Goal: Task Accomplishment & Management: Use online tool/utility

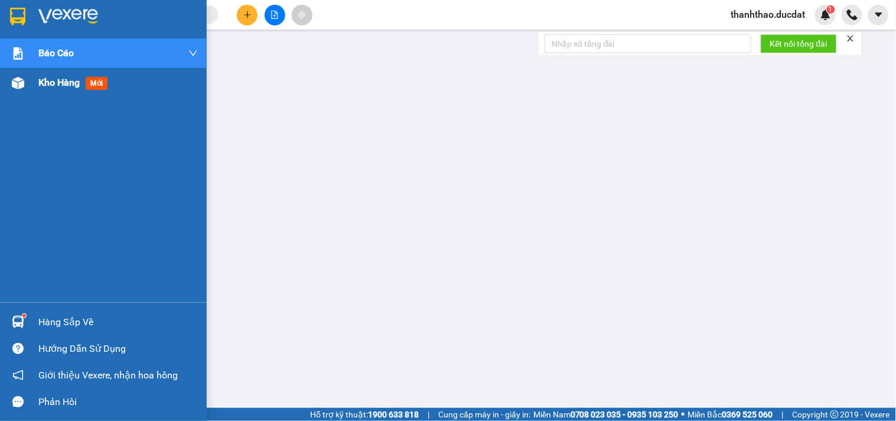
click at [43, 87] on span "Kho hàng" at bounding box center [58, 82] width 41 height 11
click at [65, 84] on span "Kho hàng" at bounding box center [58, 82] width 41 height 11
click at [67, 86] on span "Kho hàng" at bounding box center [58, 82] width 41 height 11
click at [57, 85] on span "Kho hàng" at bounding box center [58, 82] width 41 height 11
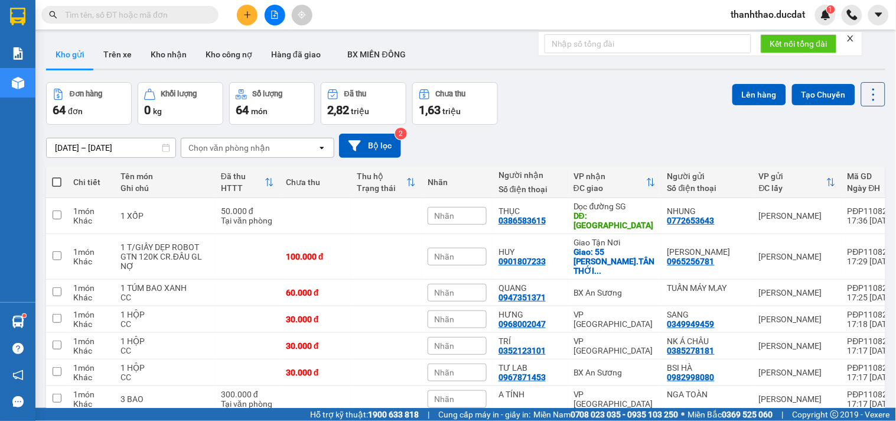
click at [223, 148] on div "Chọn văn phòng nhận" at bounding box center [229, 148] width 82 height 12
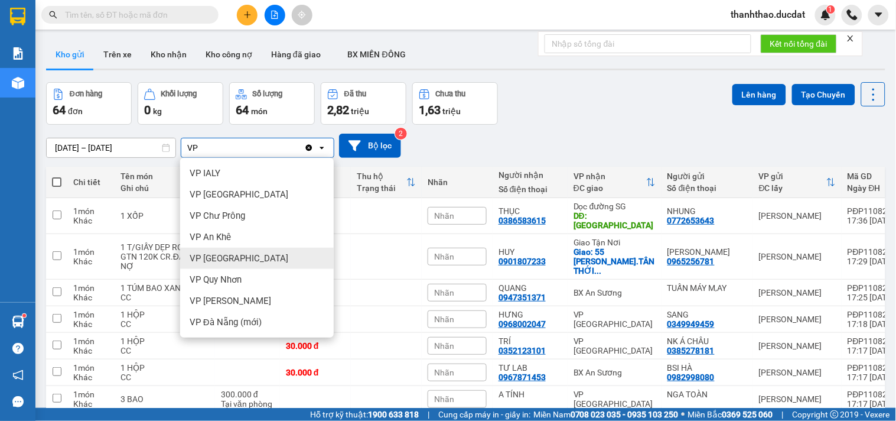
type input "VP"
click at [201, 259] on span "VP [GEOGRAPHIC_DATA]" at bounding box center [239, 258] width 99 height 12
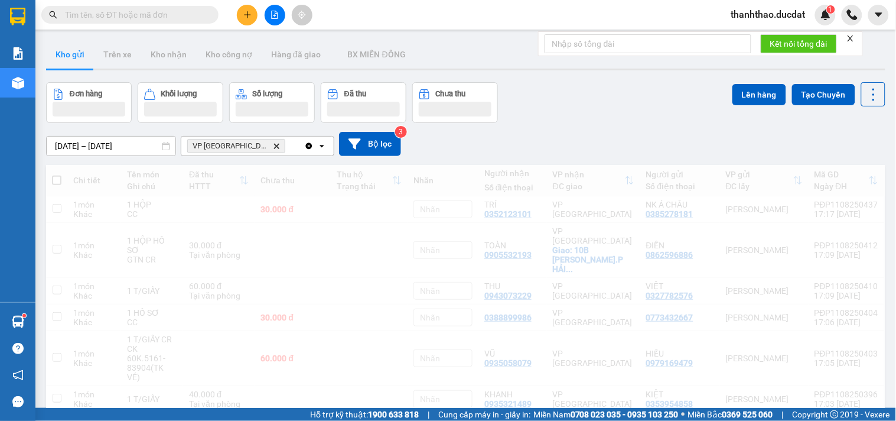
click at [256, 142] on div "VP [GEOGRAPHIC_DATA] Delete" at bounding box center [242, 145] width 123 height 19
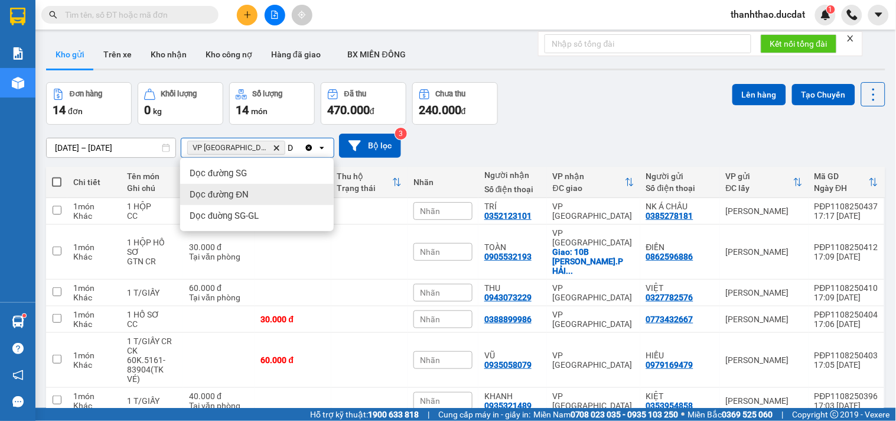
type input "D"
click at [250, 193] on div "Dọc đường ĐN" at bounding box center [257, 194] width 154 height 21
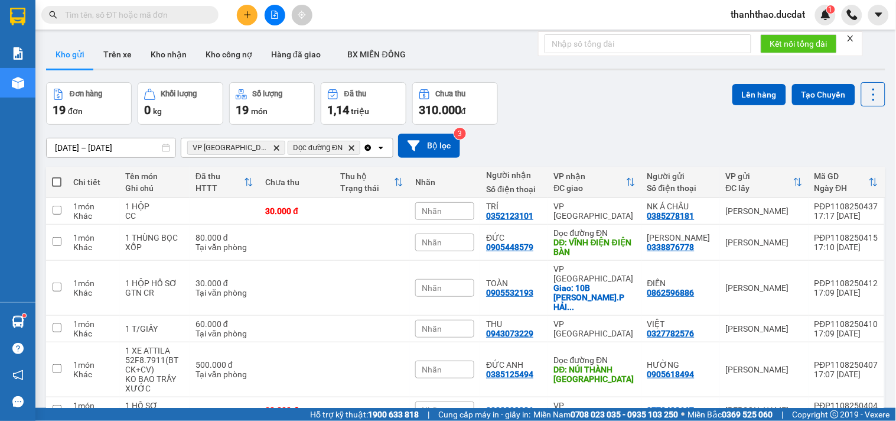
click at [60, 184] on span at bounding box center [56, 181] width 9 height 9
click at [57, 176] on input "checkbox" at bounding box center [57, 176] width 0 height 0
checkbox input "true"
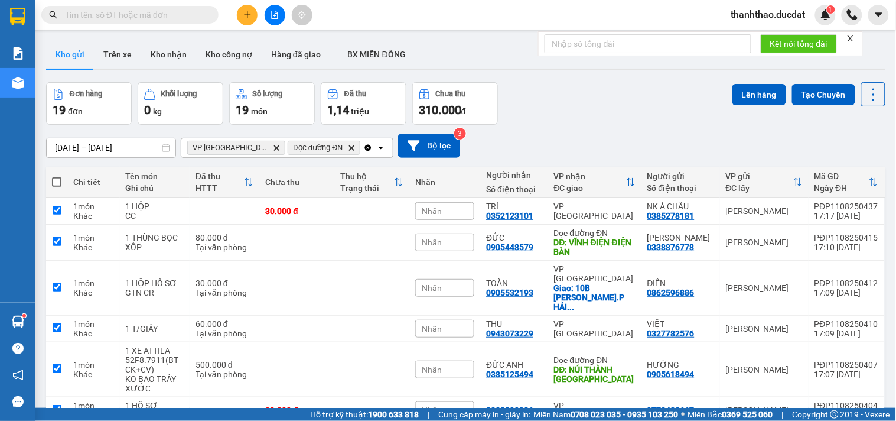
checkbox input "true"
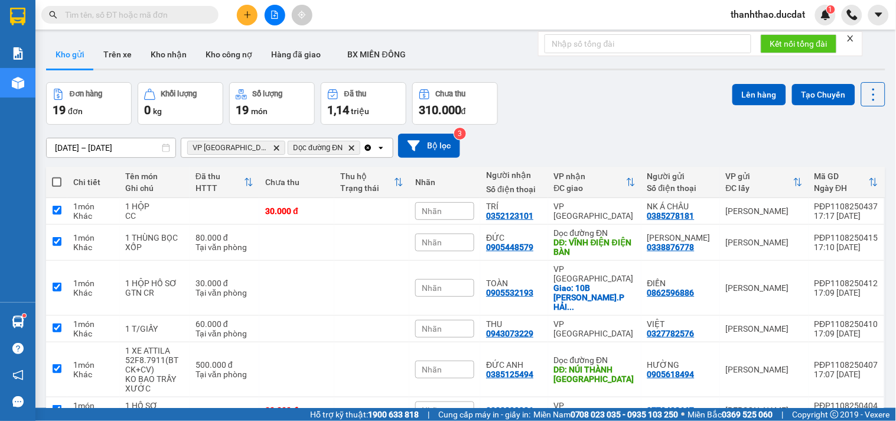
checkbox input "true"
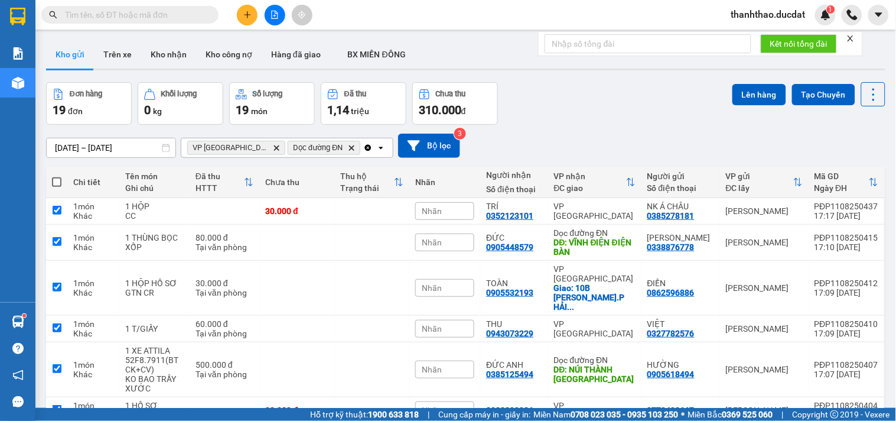
checkbox input "true"
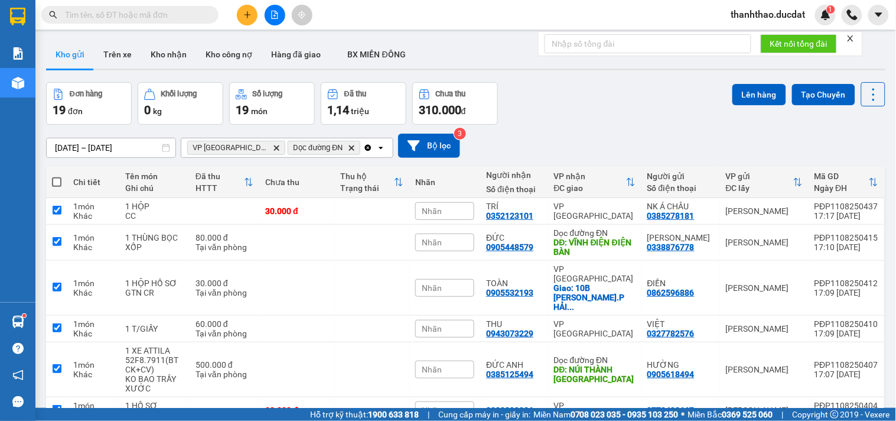
checkbox input "true"
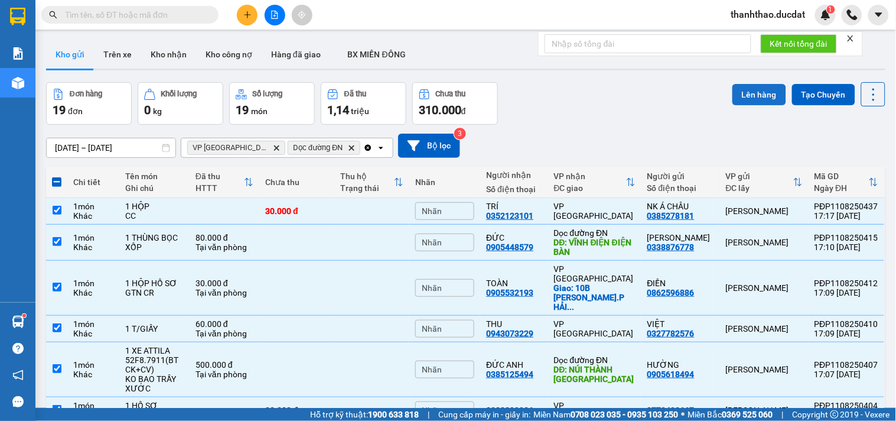
click at [736, 95] on button "Lên hàng" at bounding box center [760, 94] width 54 height 21
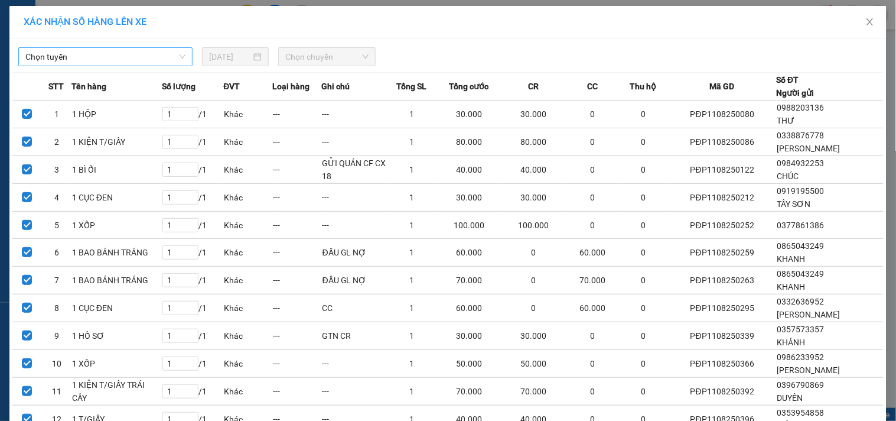
click at [147, 55] on span "Chọn tuyến" at bounding box center [105, 57] width 160 height 18
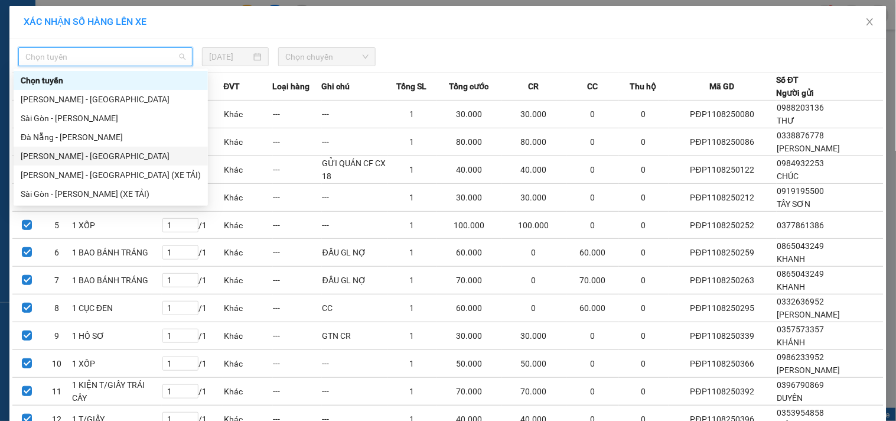
click at [56, 160] on div "[PERSON_NAME] - [GEOGRAPHIC_DATA]" at bounding box center [111, 155] width 180 height 13
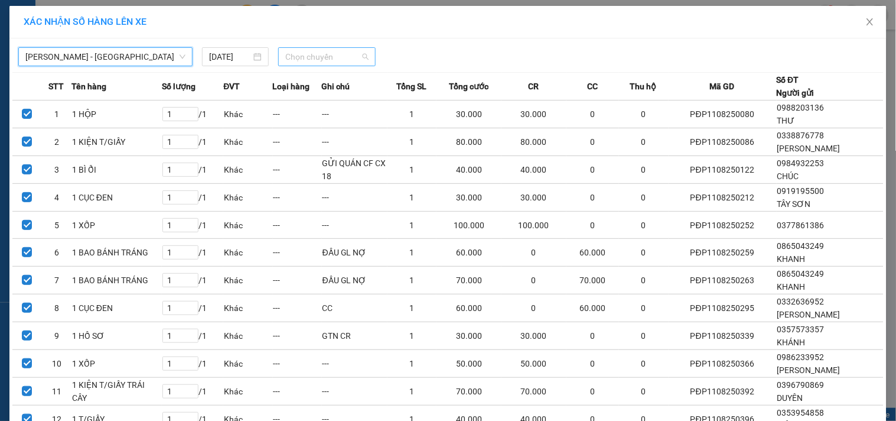
click at [326, 54] on span "Chọn chuyến" at bounding box center [326, 57] width 83 height 18
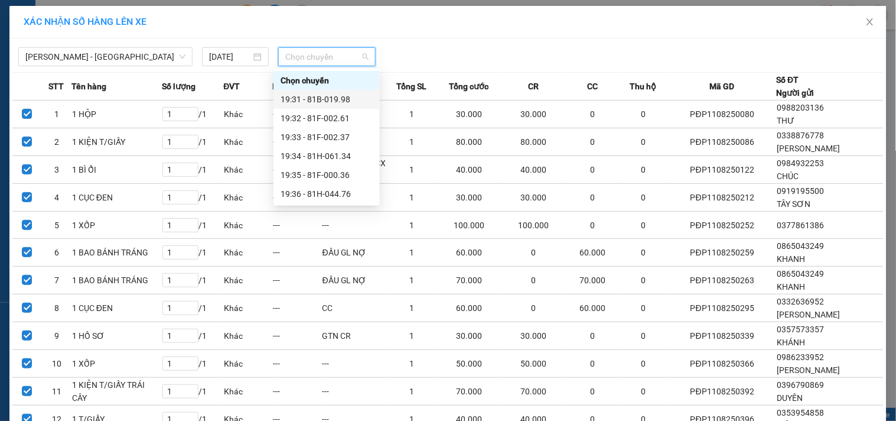
click at [314, 96] on div "19:31 - 81B-019.98" at bounding box center [327, 99] width 92 height 13
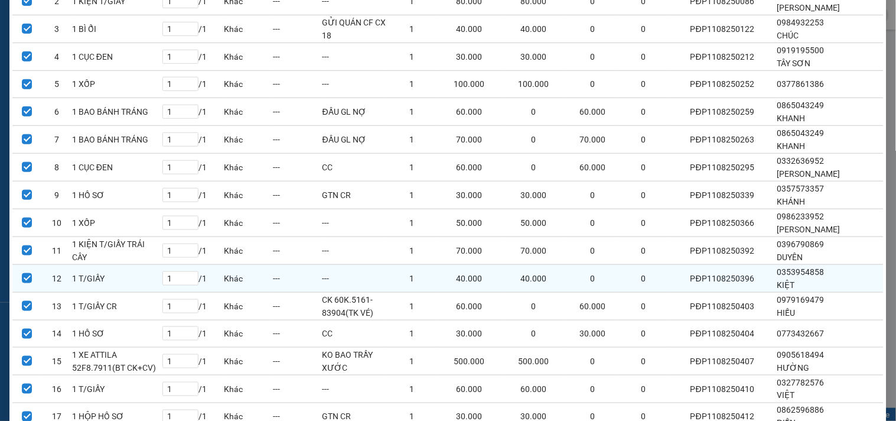
scroll to position [331, 0]
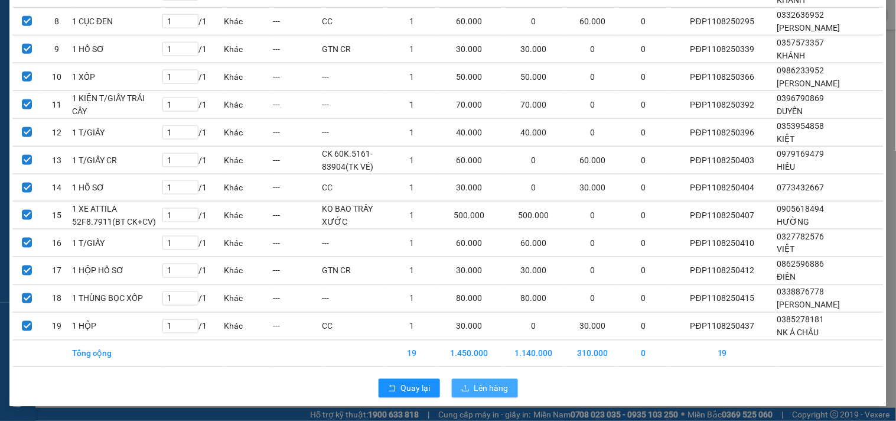
click at [479, 386] on span "Lên hàng" at bounding box center [491, 388] width 34 height 13
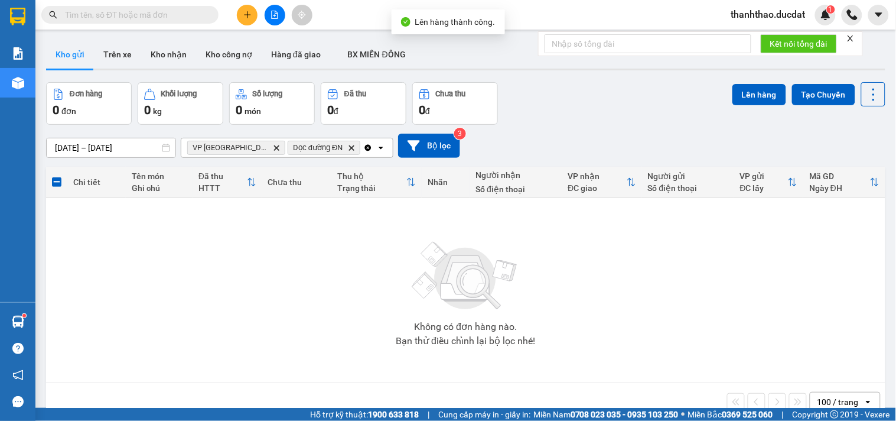
click at [363, 147] on icon "Clear all" at bounding box center [367, 147] width 9 height 9
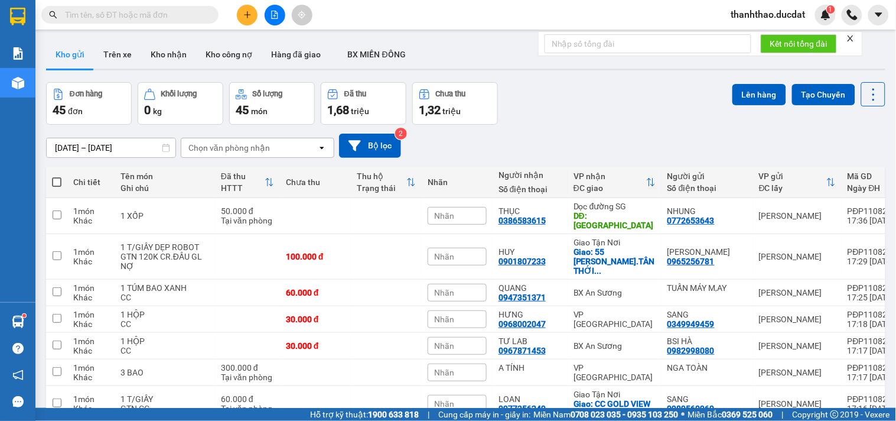
click at [239, 141] on div "Chọn văn phòng nhận" at bounding box center [249, 147] width 136 height 19
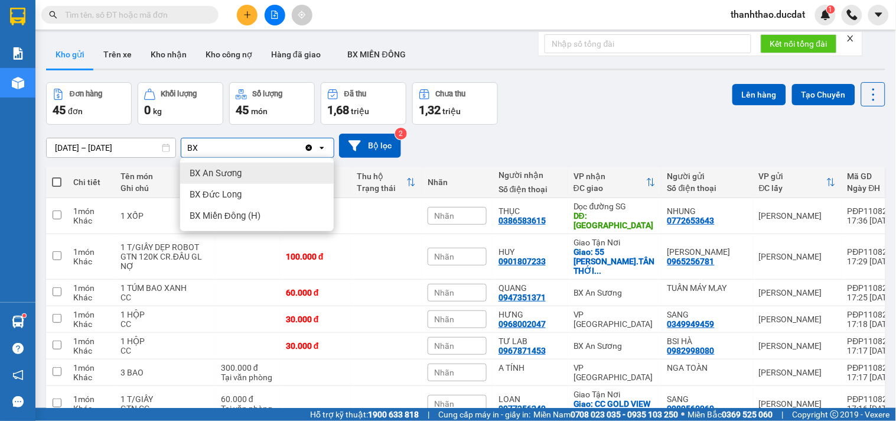
type input "BX"
click at [213, 175] on span "BX An Sương" at bounding box center [216, 173] width 52 height 12
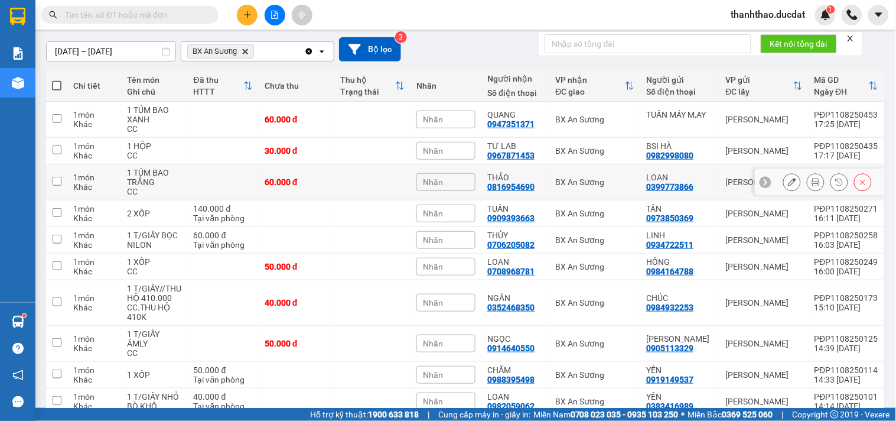
scroll to position [66, 0]
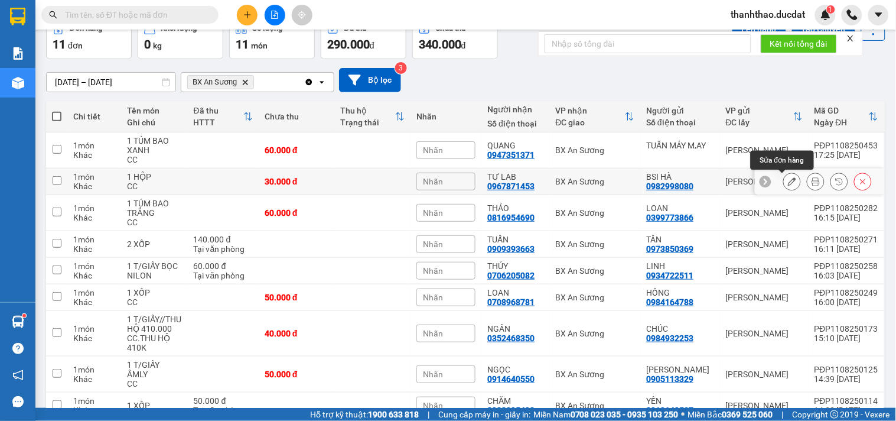
click at [788, 181] on icon at bounding box center [792, 181] width 8 height 8
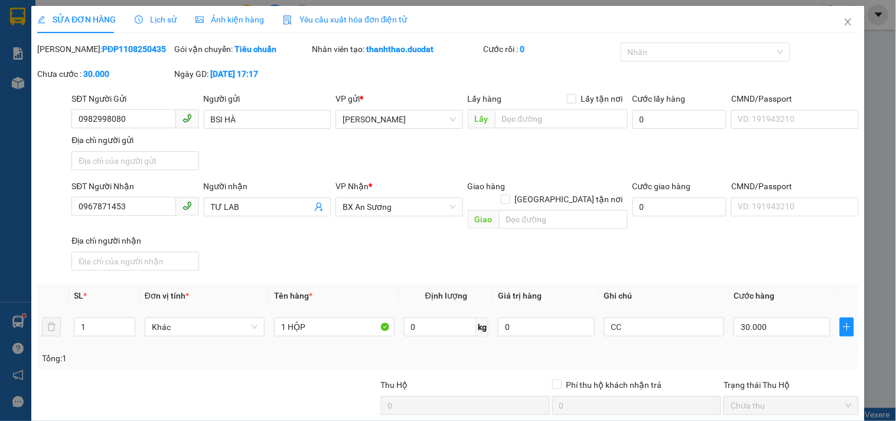
type input "0982998080"
type input "BSI HÀ"
type input "0967871453"
type input "TƯ LAB"
type input "30.000"
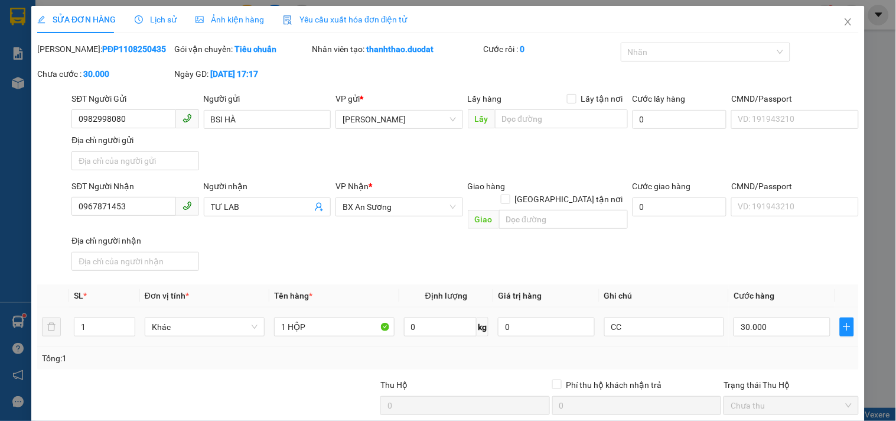
type input "30.000"
click at [156, 213] on input "0967871453" at bounding box center [123, 206] width 104 height 19
click at [844, 24] on icon "close" at bounding box center [848, 21] width 9 height 9
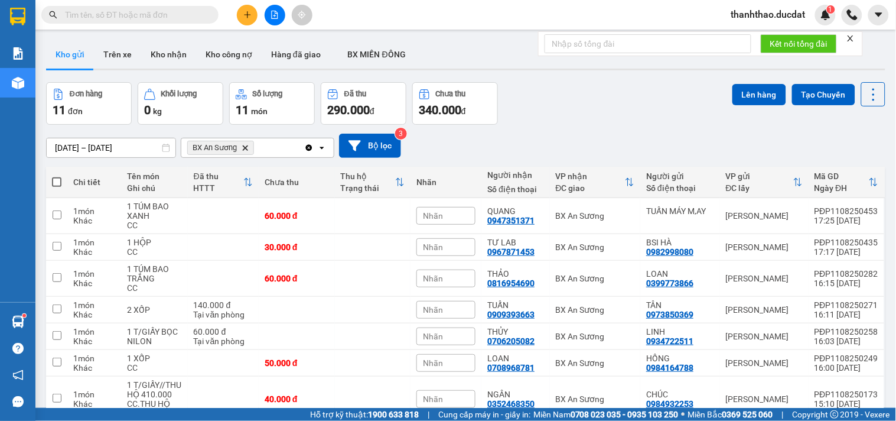
click at [57, 179] on span at bounding box center [56, 181] width 9 height 9
click at [57, 176] on input "checkbox" at bounding box center [57, 176] width 0 height 0
checkbox input "true"
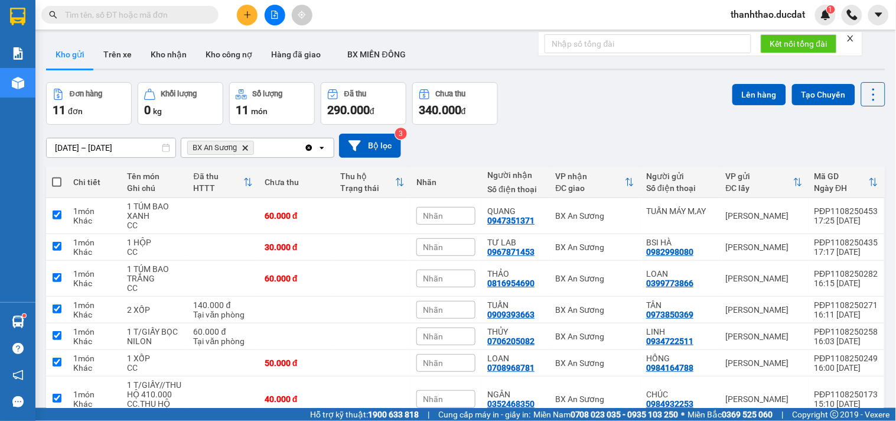
checkbox input "true"
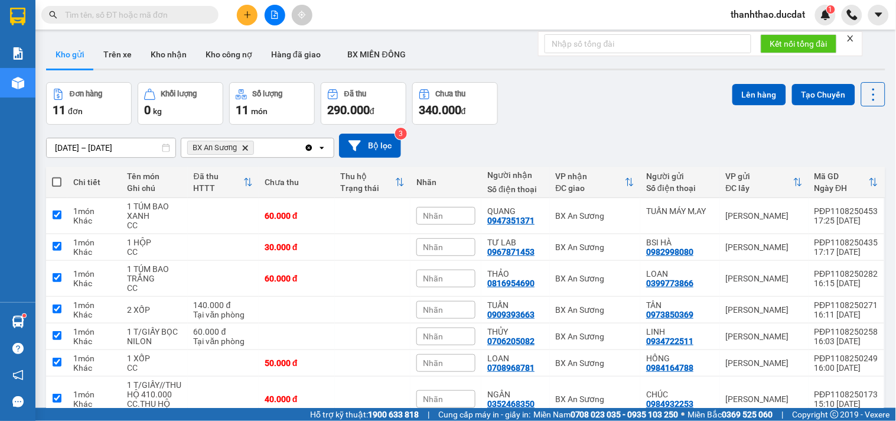
checkbox input "true"
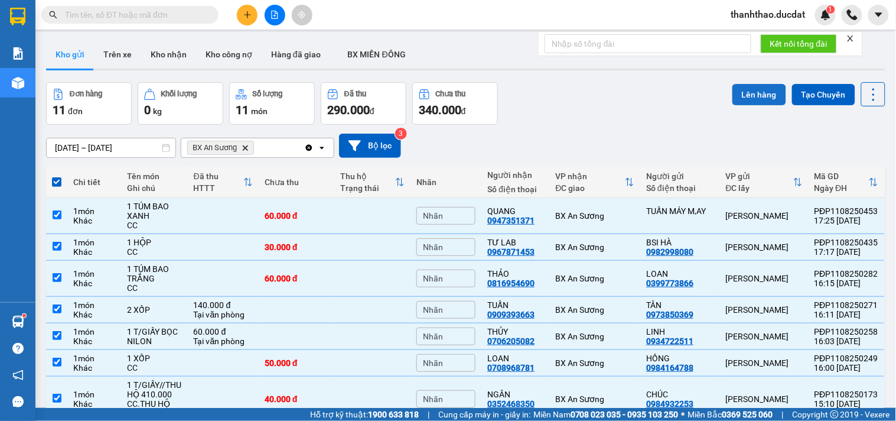
click at [742, 84] on button "Lên hàng" at bounding box center [760, 94] width 54 height 21
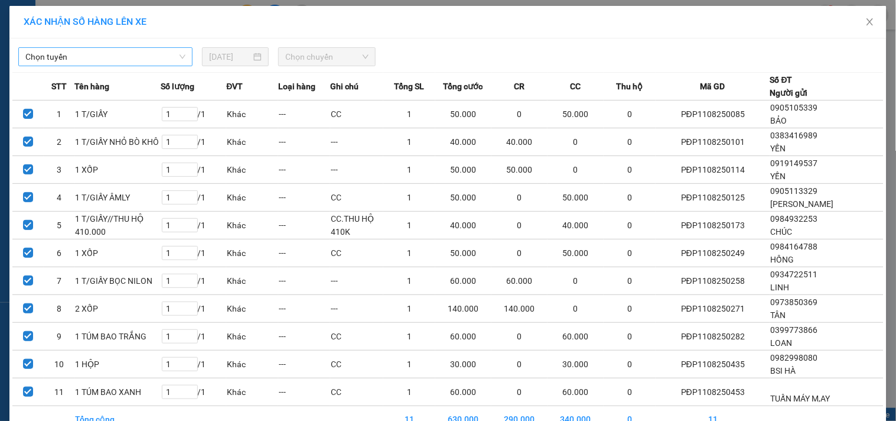
click at [130, 51] on span "Chọn tuyến" at bounding box center [105, 57] width 160 height 18
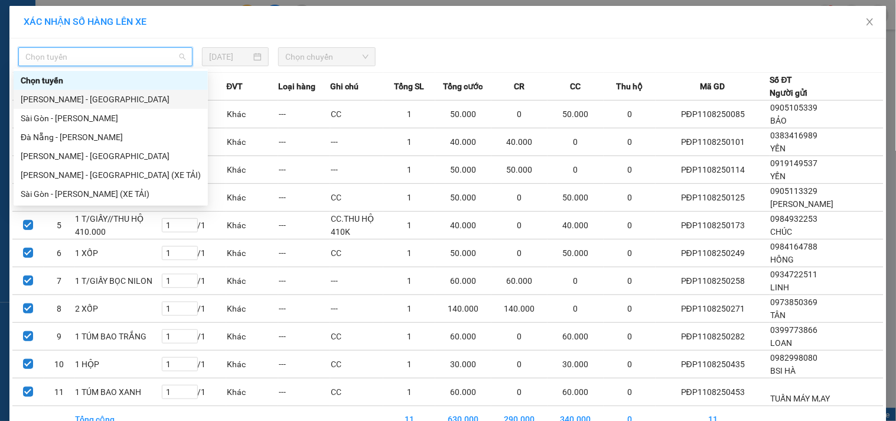
click at [55, 99] on div "[PERSON_NAME] - [GEOGRAPHIC_DATA]" at bounding box center [111, 99] width 180 height 13
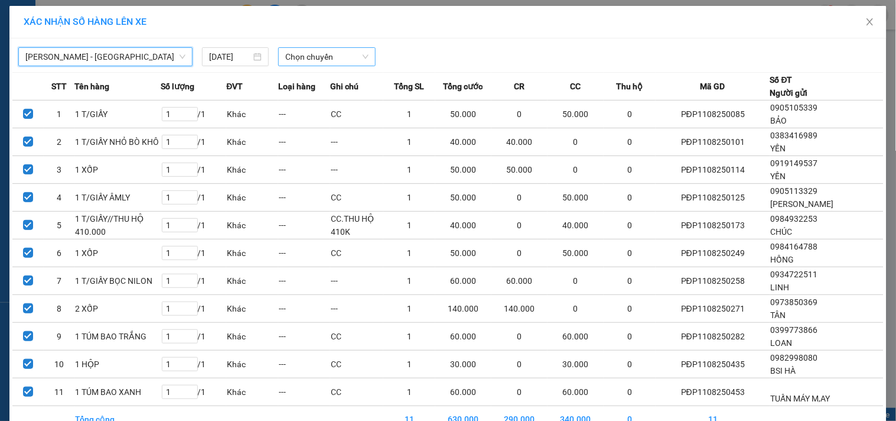
click at [324, 52] on span "Chọn chuyến" at bounding box center [326, 57] width 83 height 18
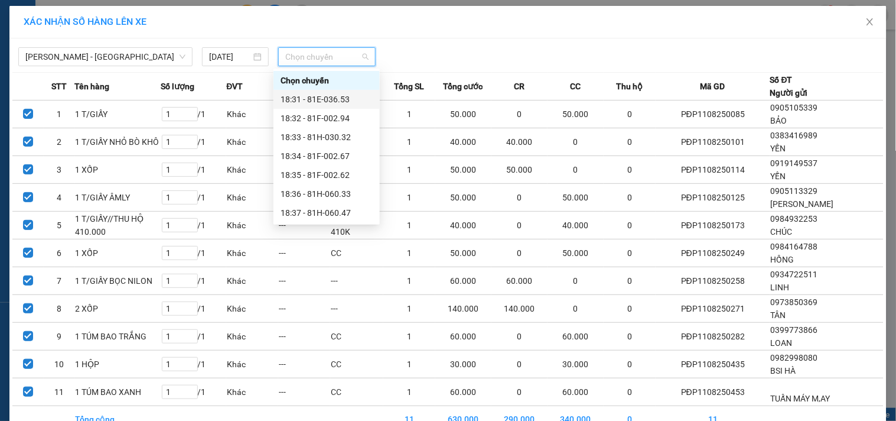
click at [344, 97] on div "18:31 - 81E-036.53" at bounding box center [327, 99] width 92 height 13
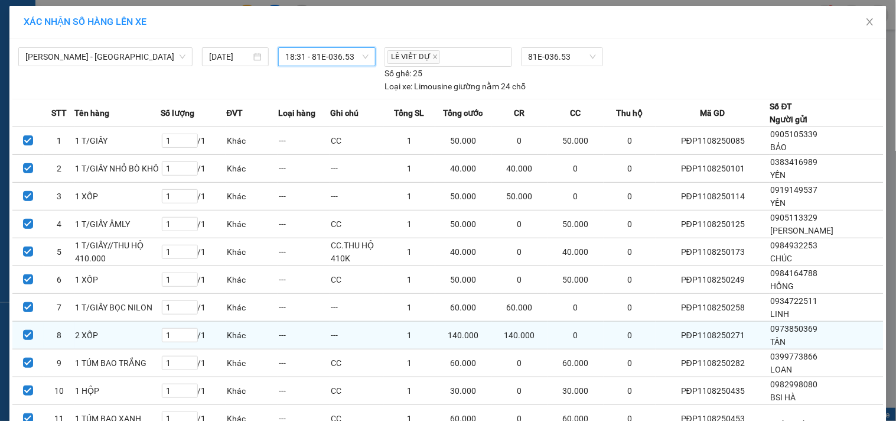
scroll to position [92, 0]
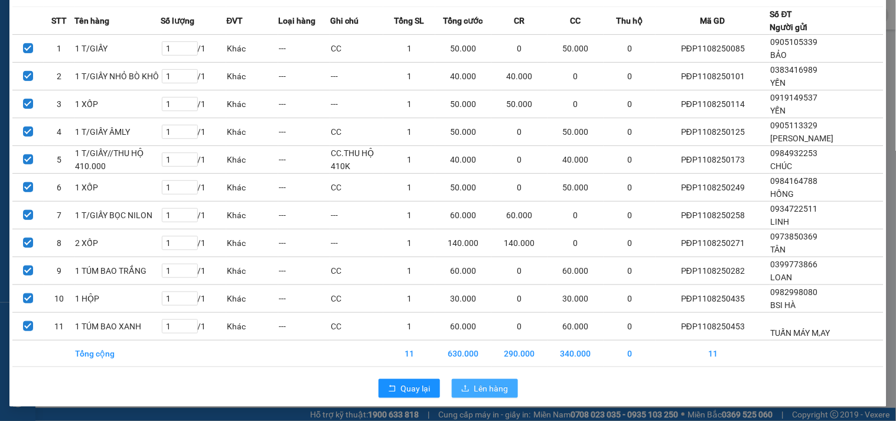
click at [476, 392] on span "Lên hàng" at bounding box center [491, 388] width 34 height 13
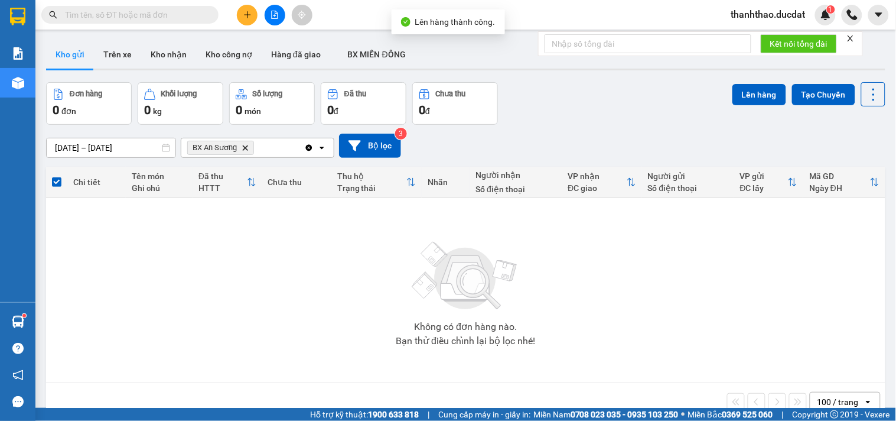
click at [310, 150] on icon "Clear all" at bounding box center [309, 147] width 6 height 6
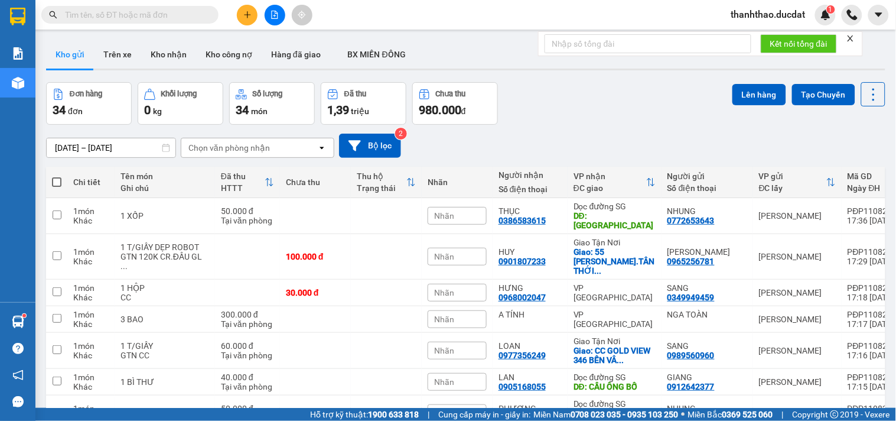
scroll to position [66, 0]
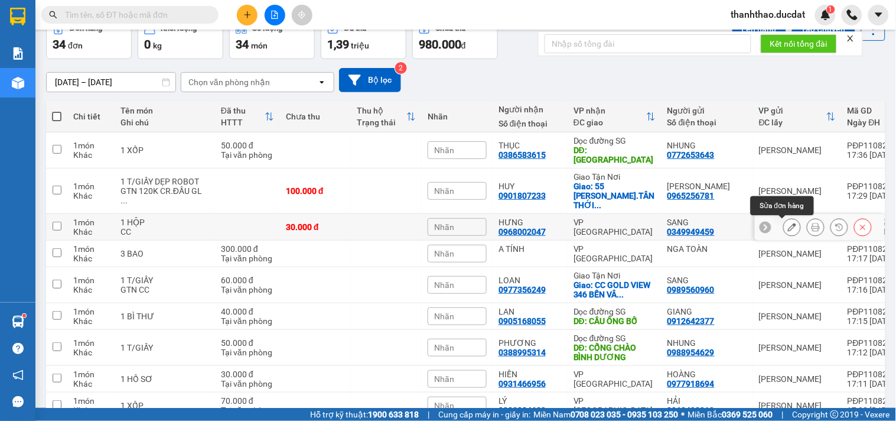
click at [788, 228] on icon at bounding box center [792, 227] width 8 height 8
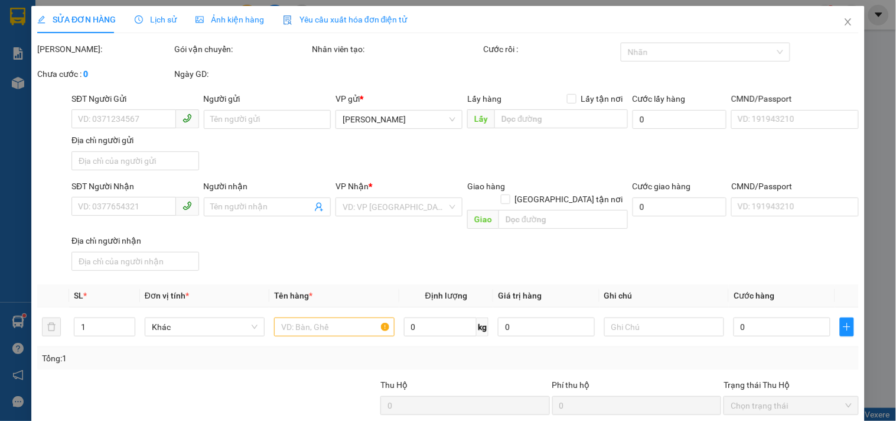
type input "0349949459"
type input "SANG"
type input "0968002047"
type input "HƯNG"
type input "30.000"
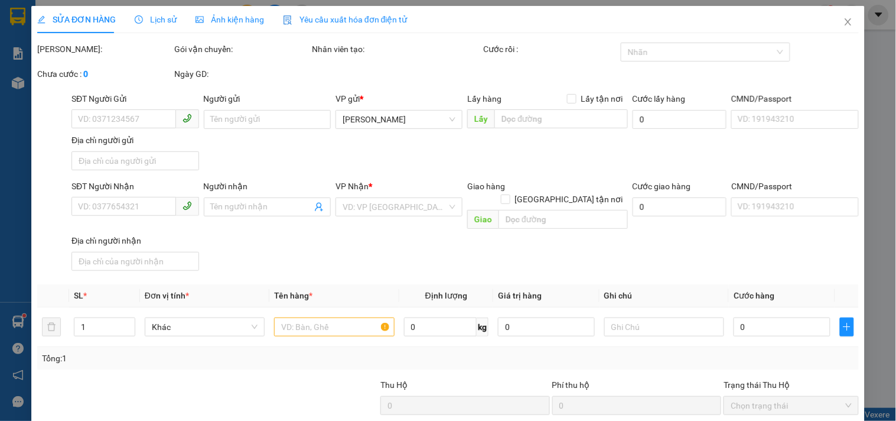
type input "30.000"
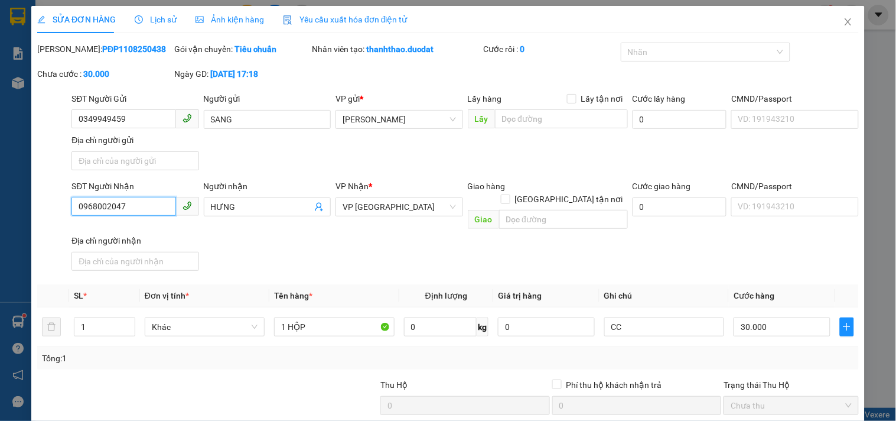
drag, startPoint x: 155, startPoint y: 204, endPoint x: 0, endPoint y: 209, distance: 154.9
click at [0, 209] on div "SỬA ĐƠN HÀNG Lịch sử Ảnh kiện hàng Yêu cầu xuất hóa đơn điện tử Total Paid Fee …" at bounding box center [448, 210] width 896 height 421
click at [844, 21] on icon "close" at bounding box center [848, 21] width 9 height 9
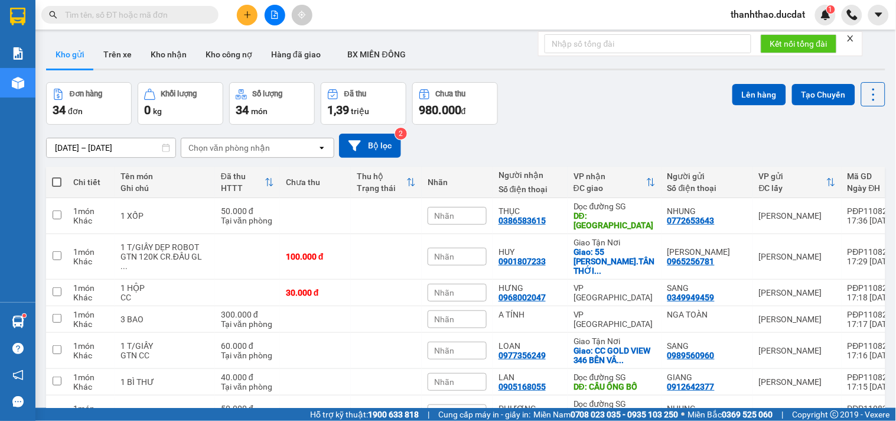
click at [59, 180] on span at bounding box center [56, 181] width 9 height 9
click at [57, 176] on input "checkbox" at bounding box center [57, 176] width 0 height 0
checkbox input "true"
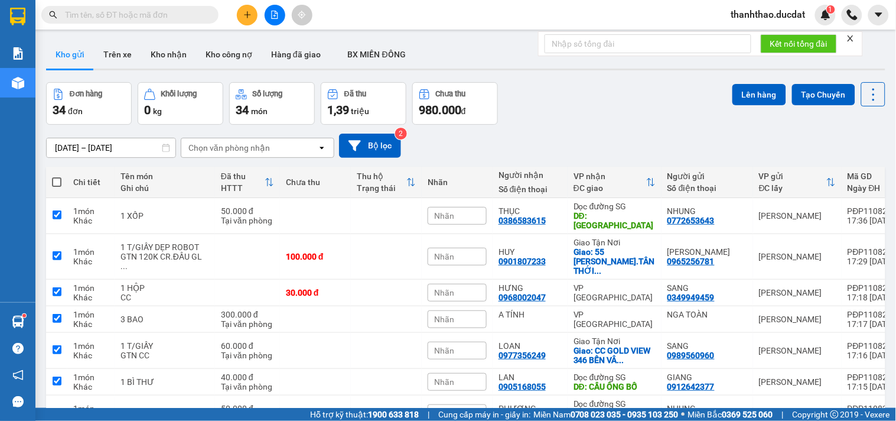
checkbox input "true"
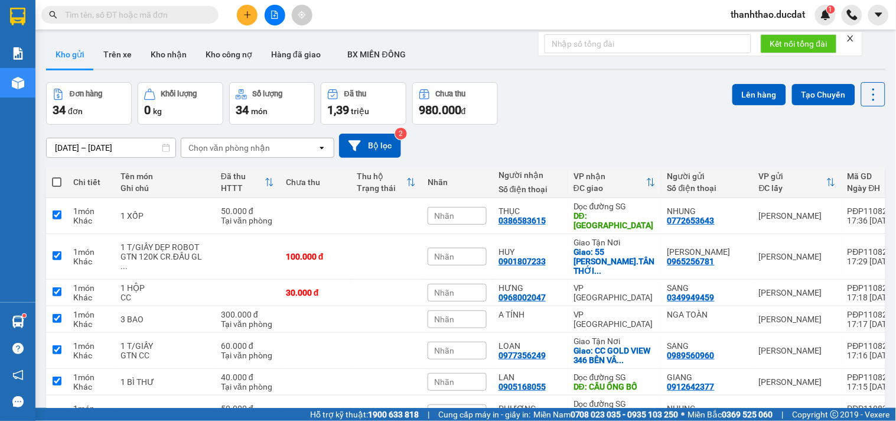
checkbox input "true"
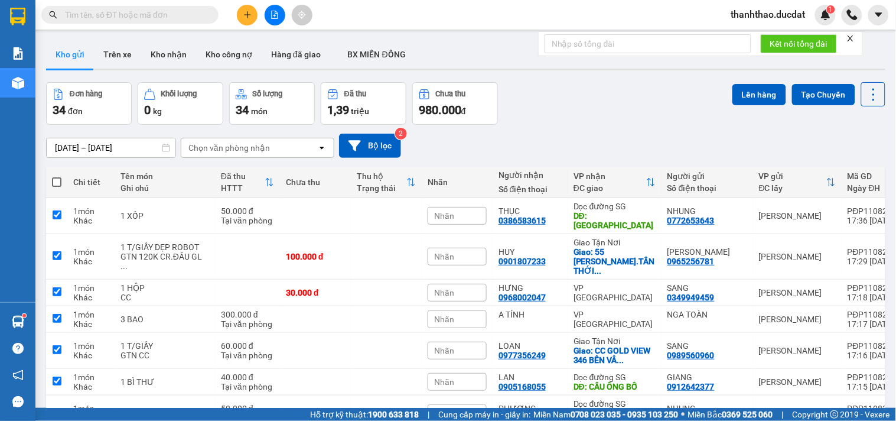
checkbox input "true"
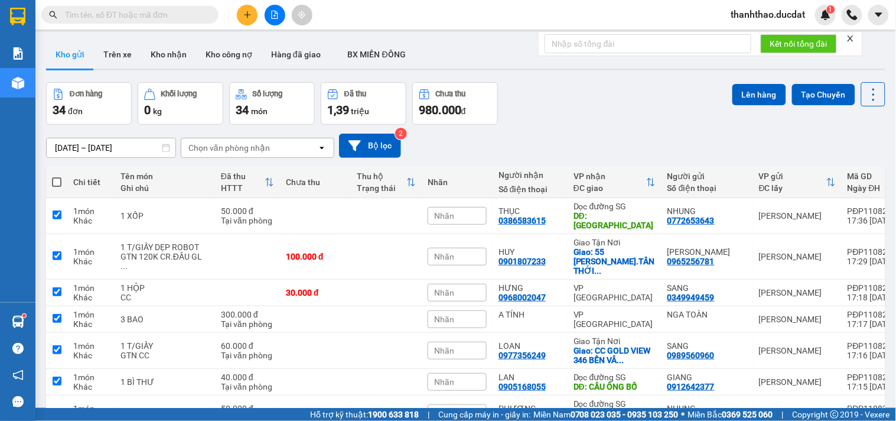
checkbox input "true"
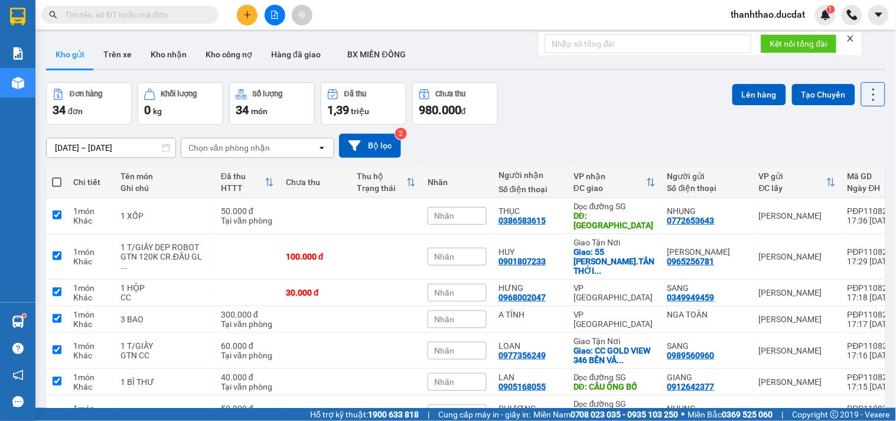
checkbox input "true"
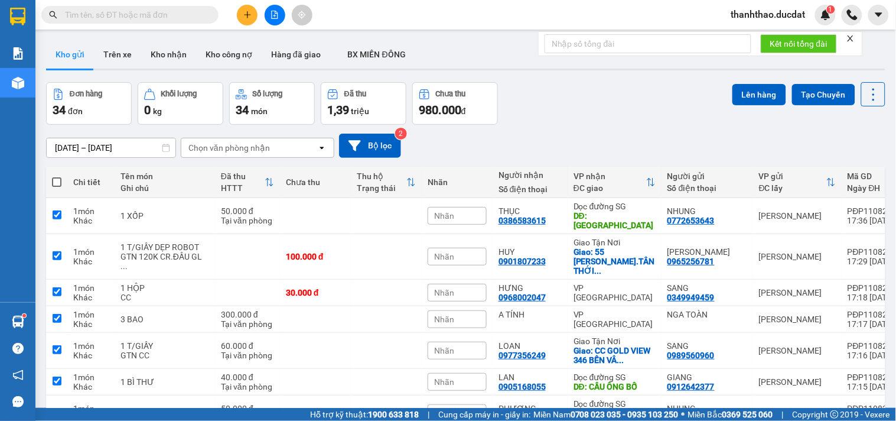
checkbox input "true"
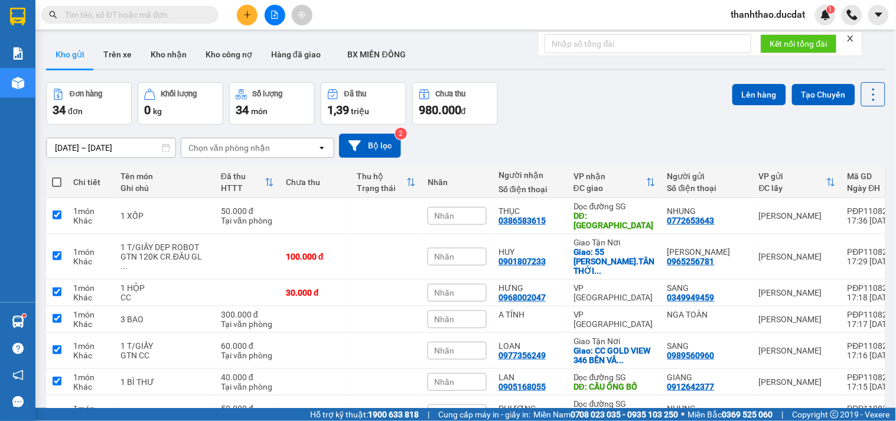
checkbox input "true"
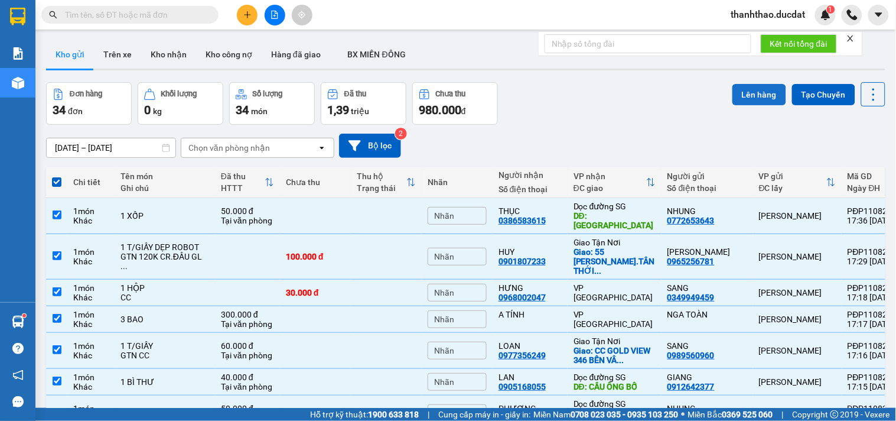
click at [737, 95] on button "Lên hàng" at bounding box center [760, 94] width 54 height 21
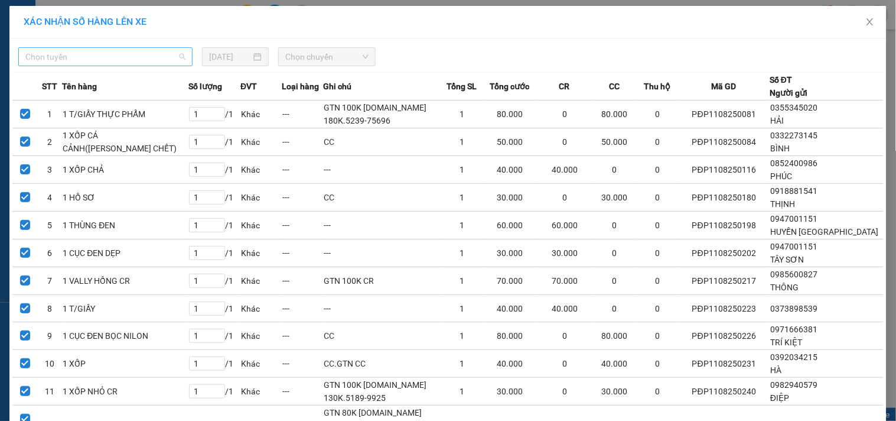
click at [151, 56] on span "Chọn tuyến" at bounding box center [105, 57] width 160 height 18
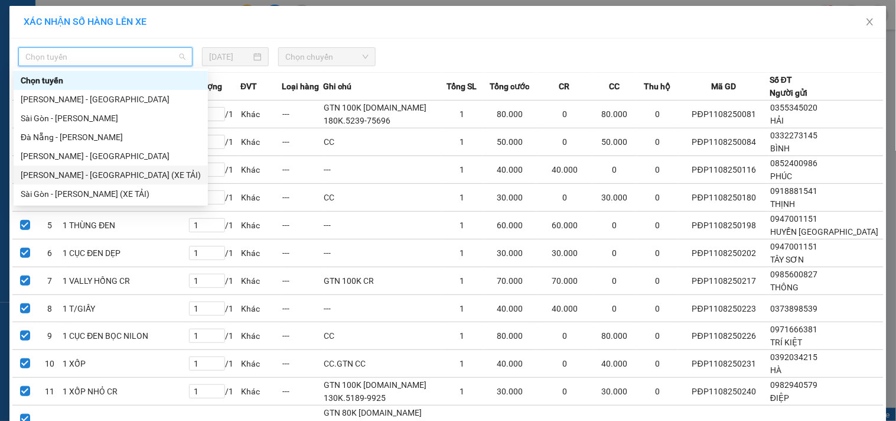
click at [66, 169] on div "[PERSON_NAME] - [GEOGRAPHIC_DATA] (XE TẢI)" at bounding box center [111, 174] width 180 height 13
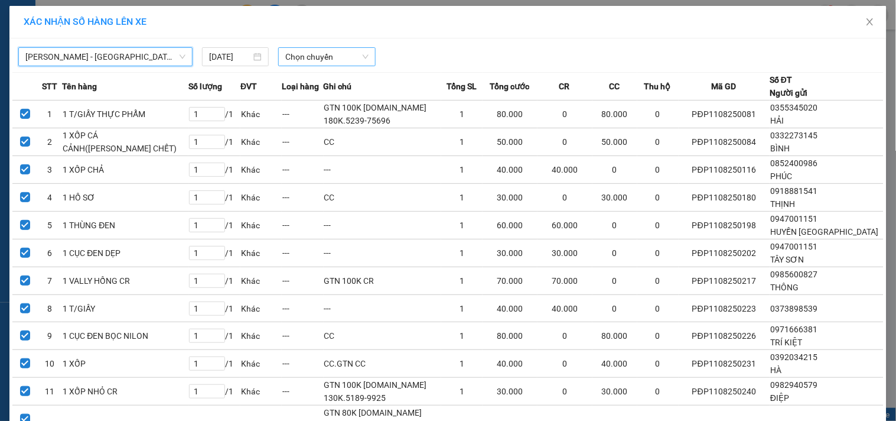
click at [357, 50] on span "Chọn chuyến" at bounding box center [326, 57] width 83 height 18
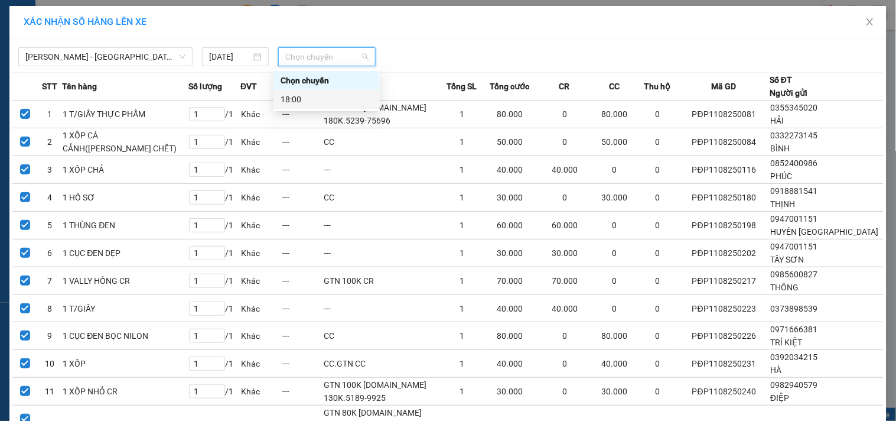
click at [349, 99] on div "18:00" at bounding box center [327, 99] width 92 height 13
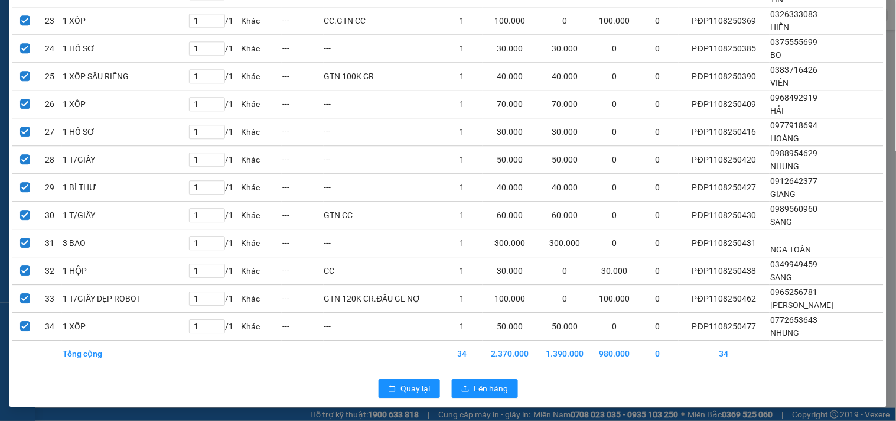
scroll to position [749, 0]
click at [480, 391] on span "Lên hàng" at bounding box center [491, 388] width 34 height 13
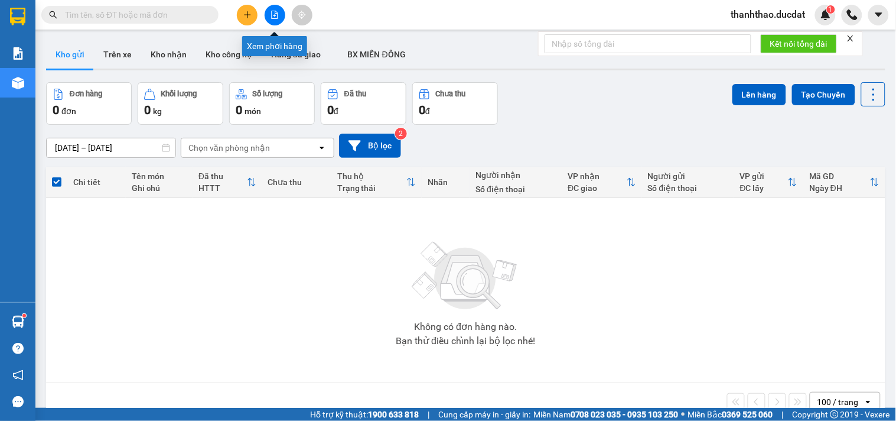
click at [272, 24] on button at bounding box center [275, 15] width 21 height 21
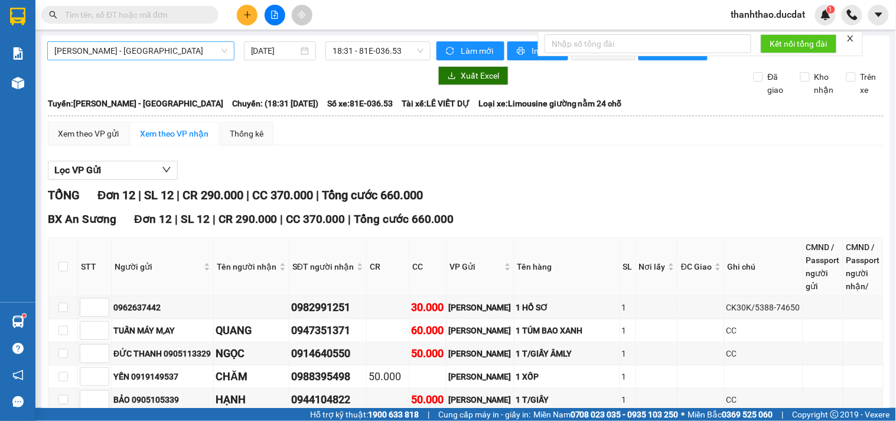
click at [186, 54] on span "[PERSON_NAME] - [GEOGRAPHIC_DATA]" at bounding box center [140, 51] width 173 height 18
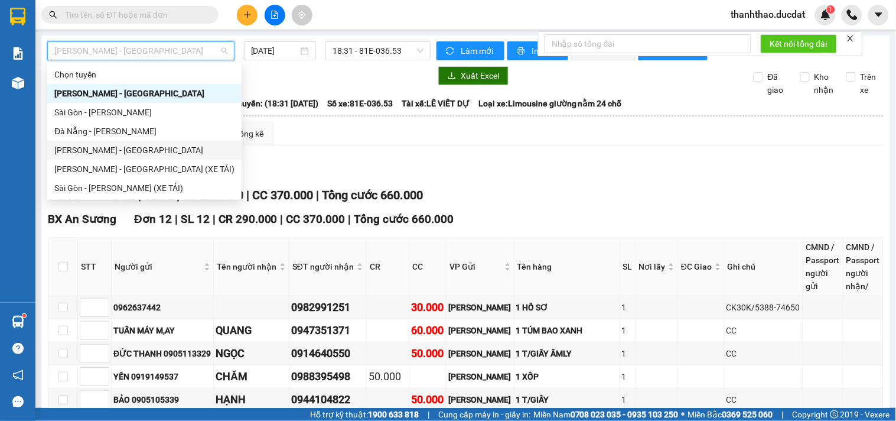
click at [107, 151] on div "[PERSON_NAME] - [GEOGRAPHIC_DATA]" at bounding box center [144, 150] width 180 height 13
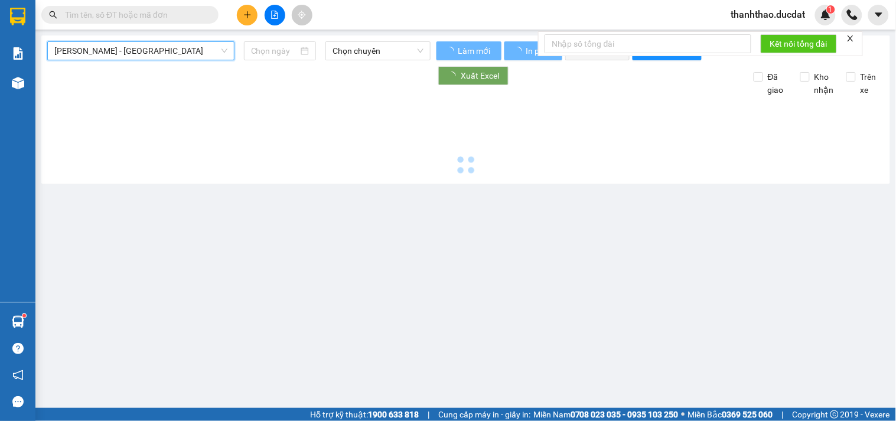
type input "[DATE]"
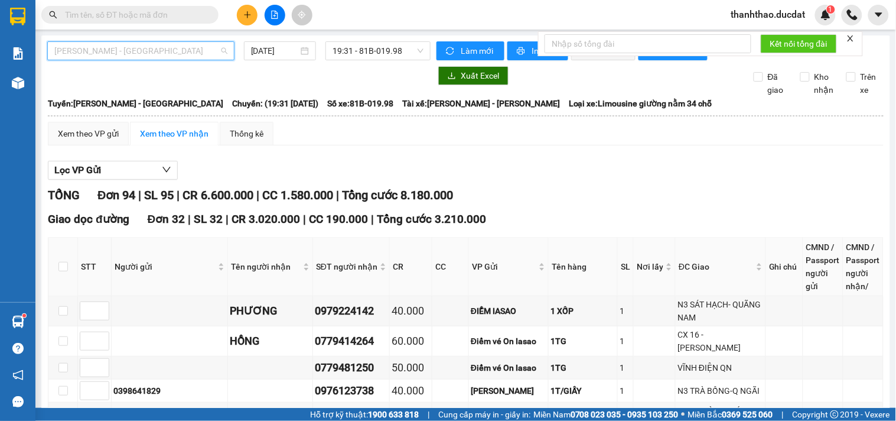
click at [117, 54] on span "[PERSON_NAME] - [GEOGRAPHIC_DATA]" at bounding box center [140, 51] width 173 height 18
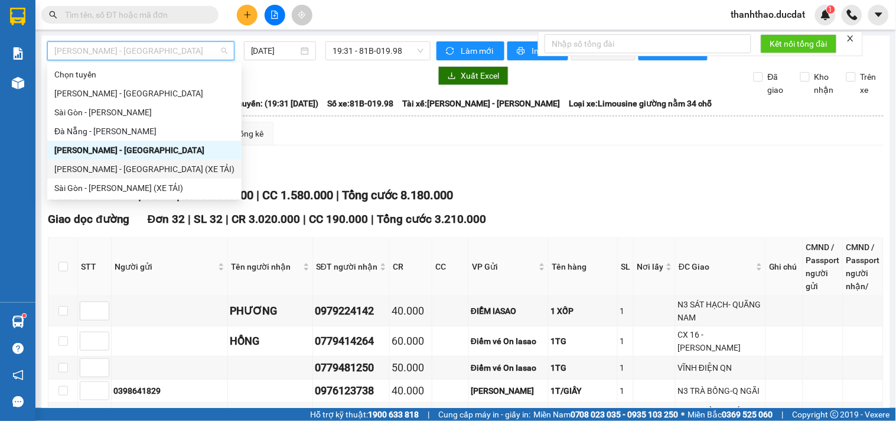
click at [98, 167] on div "[PERSON_NAME] - [GEOGRAPHIC_DATA] (XE TẢI)" at bounding box center [144, 168] width 180 height 13
type input "[DATE]"
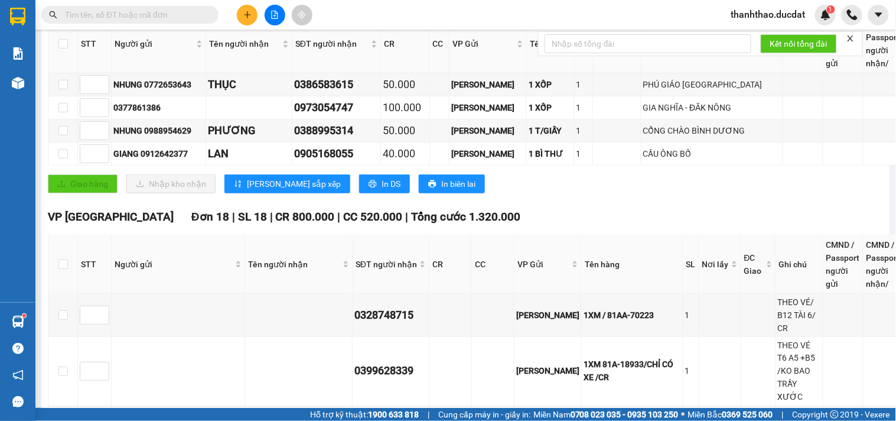
scroll to position [136, 0]
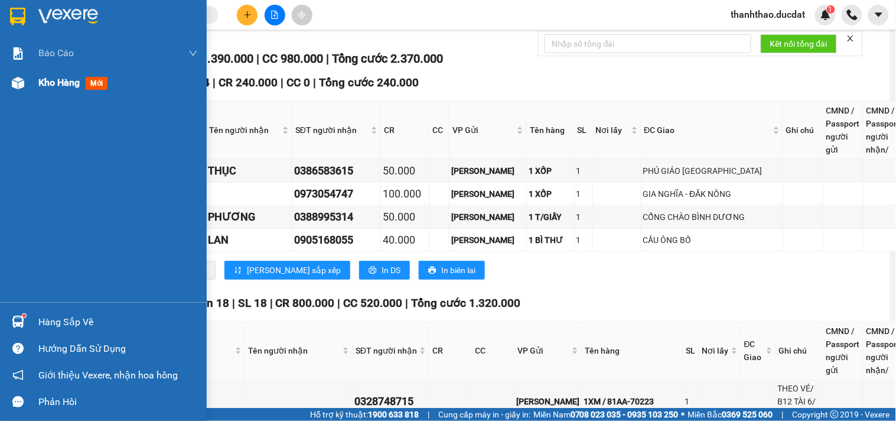
drag, startPoint x: 51, startPoint y: 85, endPoint x: 149, endPoint y: 96, distance: 98.7
click at [52, 85] on span "Kho hàng" at bounding box center [58, 82] width 41 height 11
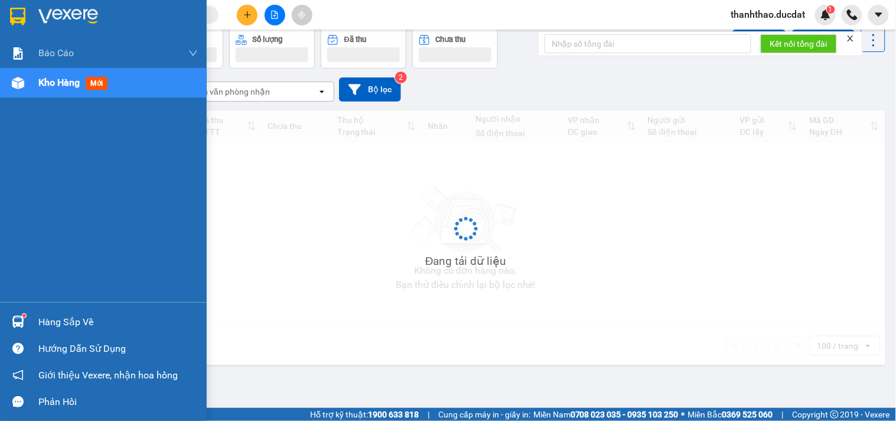
scroll to position [54, 0]
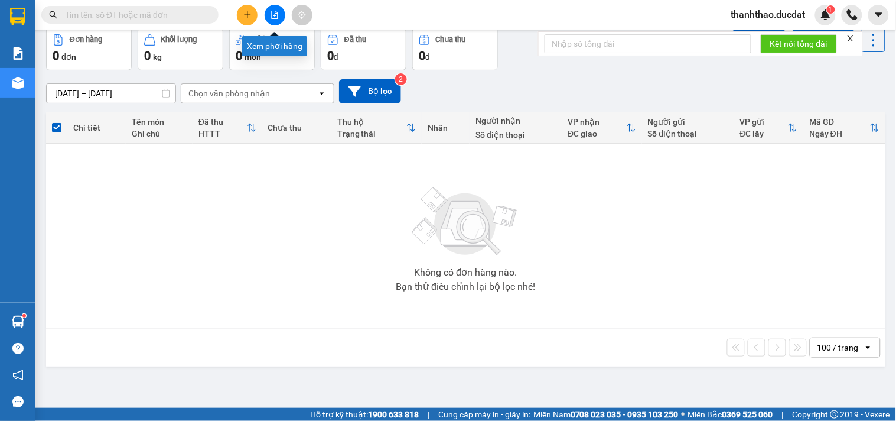
click at [274, 17] on icon "file-add" at bounding box center [275, 15] width 8 height 8
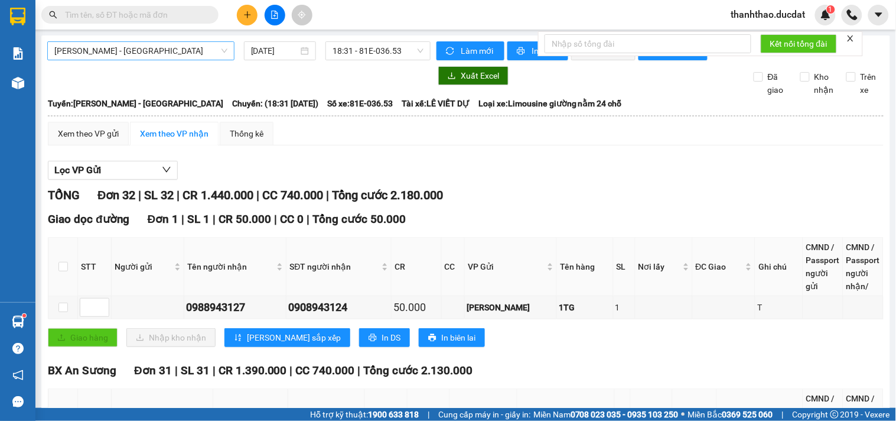
click at [117, 43] on span "[PERSON_NAME] - [GEOGRAPHIC_DATA]" at bounding box center [140, 51] width 173 height 18
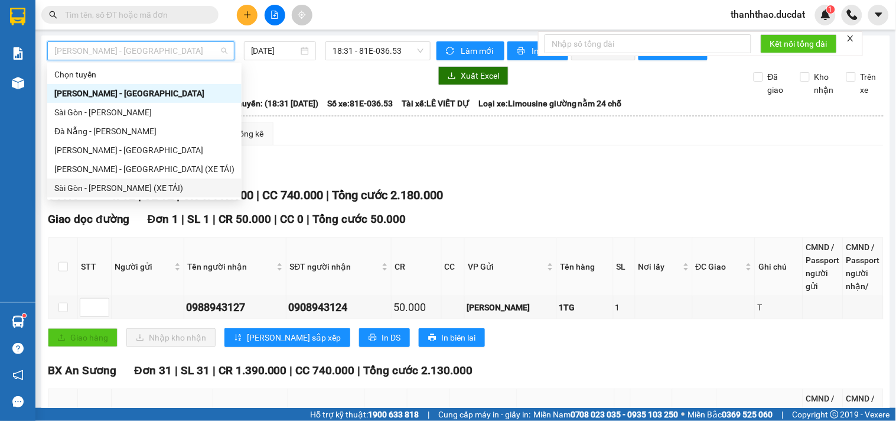
click at [78, 190] on div "Sài Gòn - [PERSON_NAME] (XE TẢI)" at bounding box center [144, 187] width 180 height 13
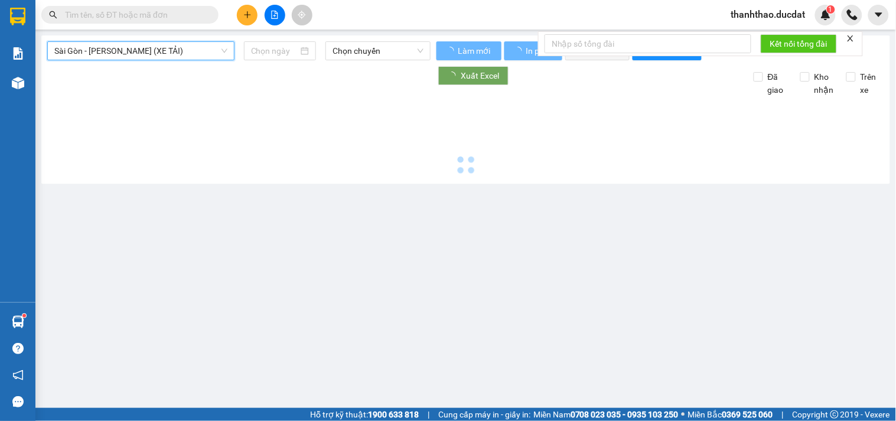
type input "[DATE]"
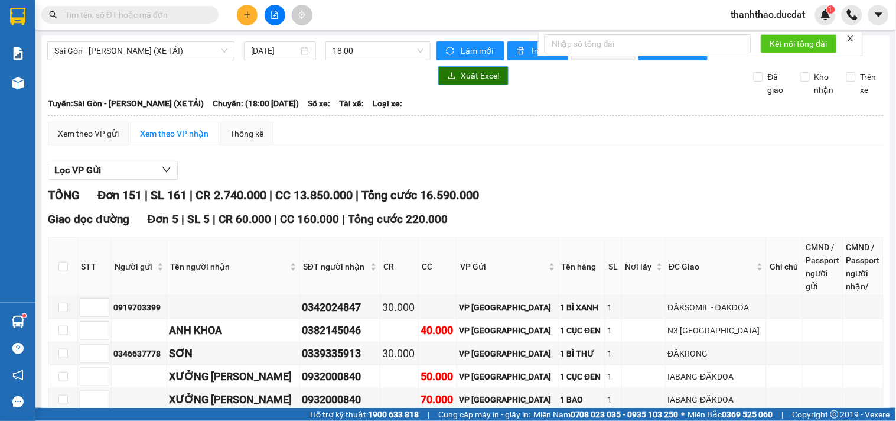
click at [451, 79] on icon "download" at bounding box center [452, 75] width 7 height 6
click at [134, 54] on span "Sài Gòn - [PERSON_NAME] (XE TẢI)" at bounding box center [140, 51] width 173 height 18
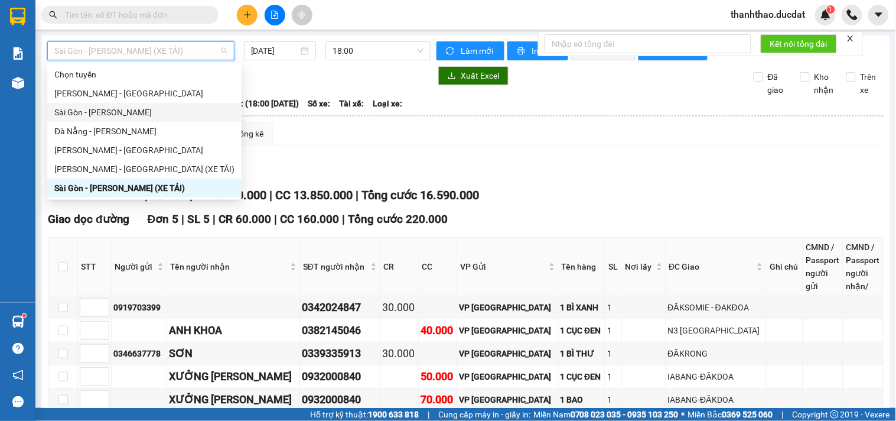
click at [86, 115] on div "Sài Gòn - [PERSON_NAME]" at bounding box center [144, 112] width 180 height 13
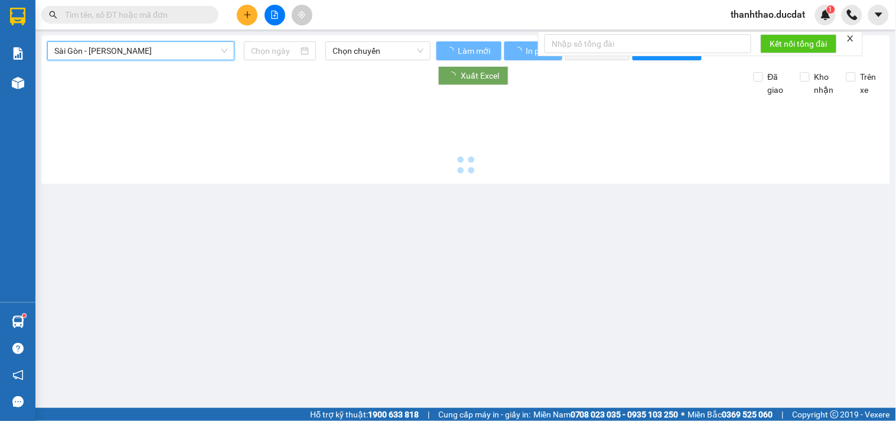
type input "[DATE]"
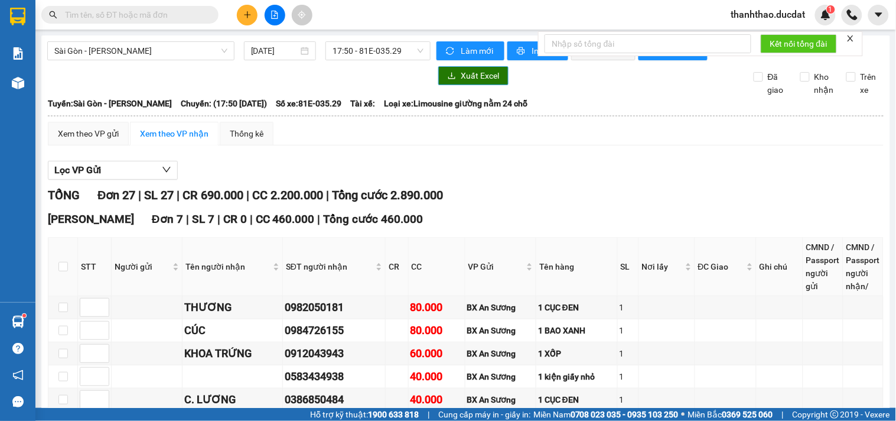
click at [461, 82] on span "Xuất Excel" at bounding box center [480, 75] width 38 height 13
click at [327, 56] on div "17:50 - 81E-035.29" at bounding box center [378, 50] width 105 height 19
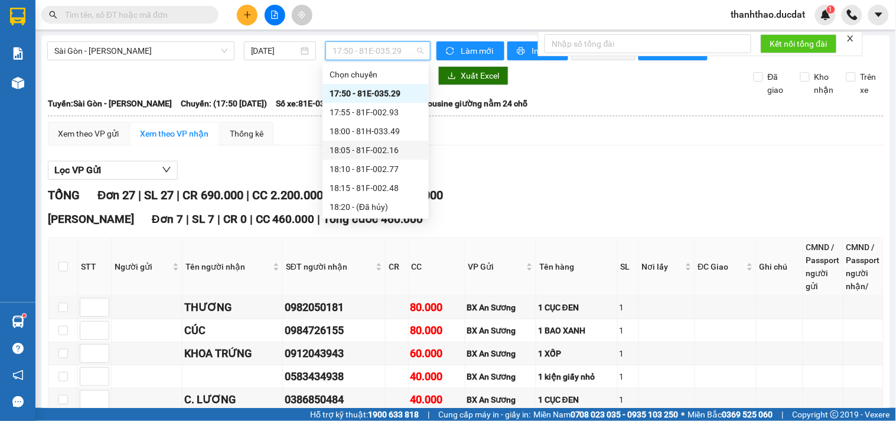
scroll to position [95, 0]
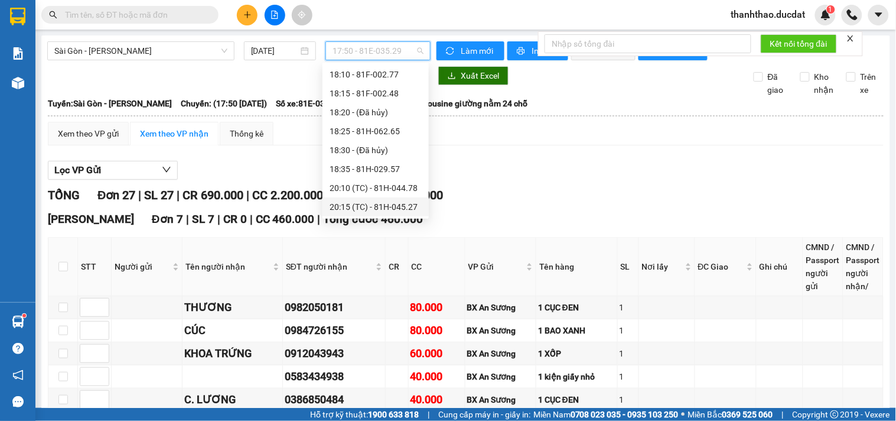
click at [400, 204] on div "20:15 (TC) - 81H-045.27" at bounding box center [376, 206] width 92 height 13
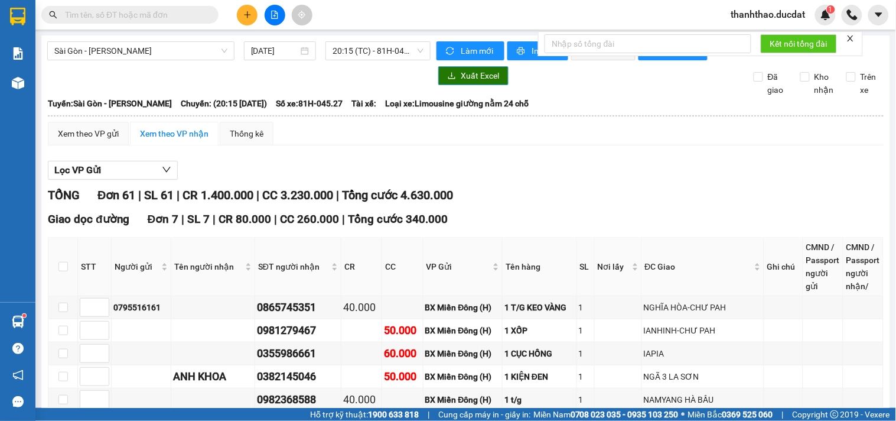
click at [482, 82] on span "Xuất Excel" at bounding box center [480, 75] width 38 height 13
click at [96, 51] on span "Sài Gòn - [PERSON_NAME]" at bounding box center [140, 51] width 173 height 18
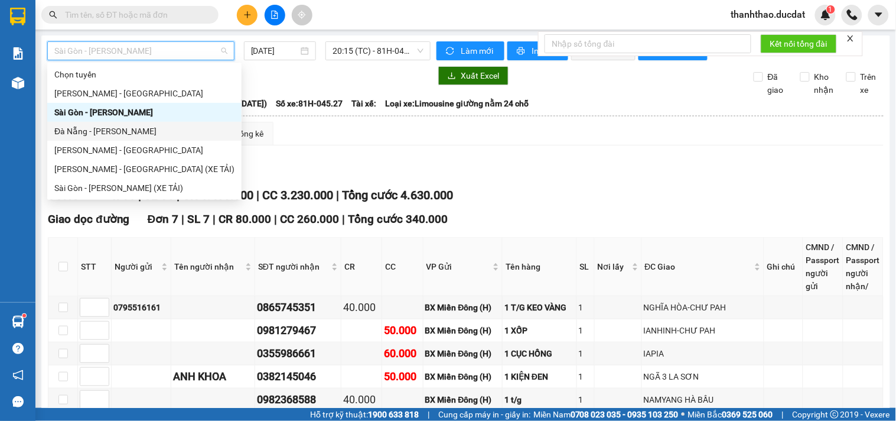
click at [95, 129] on div "Đà Nẵng - [PERSON_NAME]" at bounding box center [144, 131] width 180 height 13
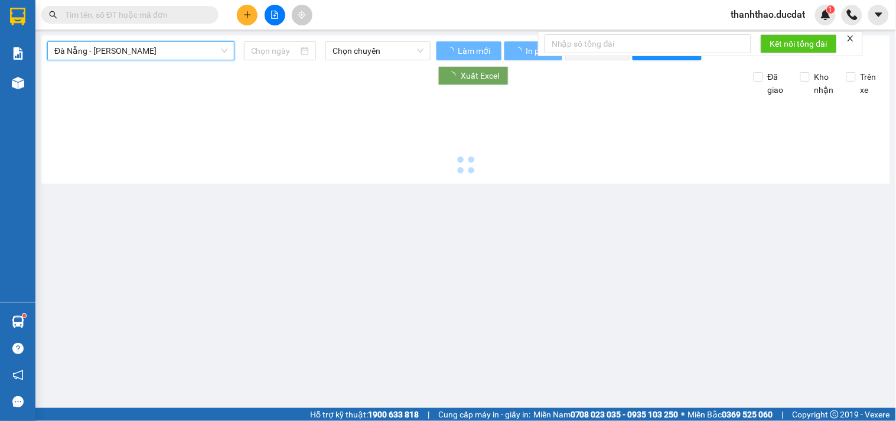
type input "[DATE]"
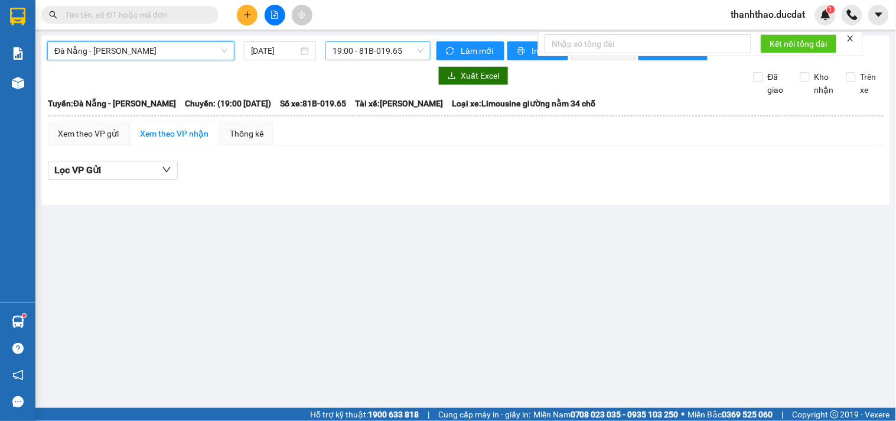
click at [373, 50] on span "19:00 - 81B-019.65" at bounding box center [378, 51] width 91 height 18
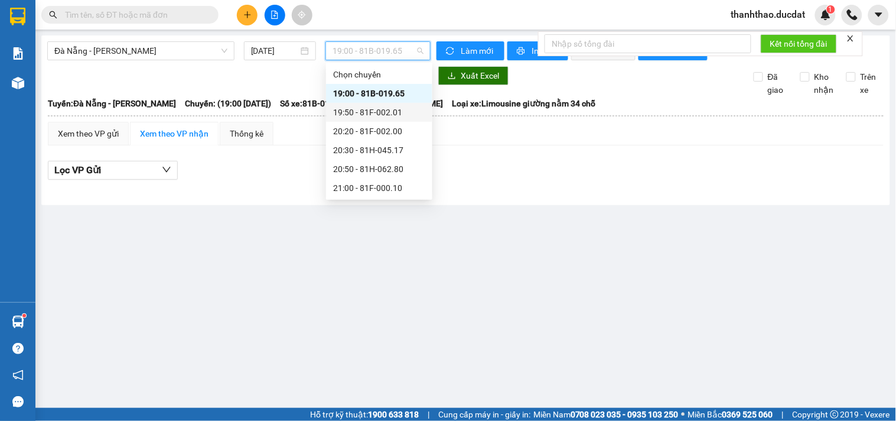
click at [397, 114] on div "19:50 - 81F-002.01" at bounding box center [379, 112] width 92 height 13
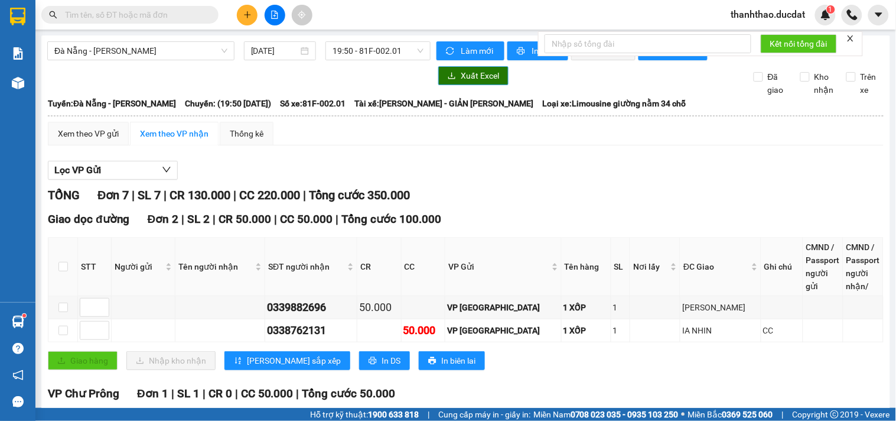
click at [477, 82] on span "Xuất Excel" at bounding box center [480, 75] width 38 height 13
click at [383, 46] on span "19:50 - 81F-002.01" at bounding box center [378, 51] width 91 height 18
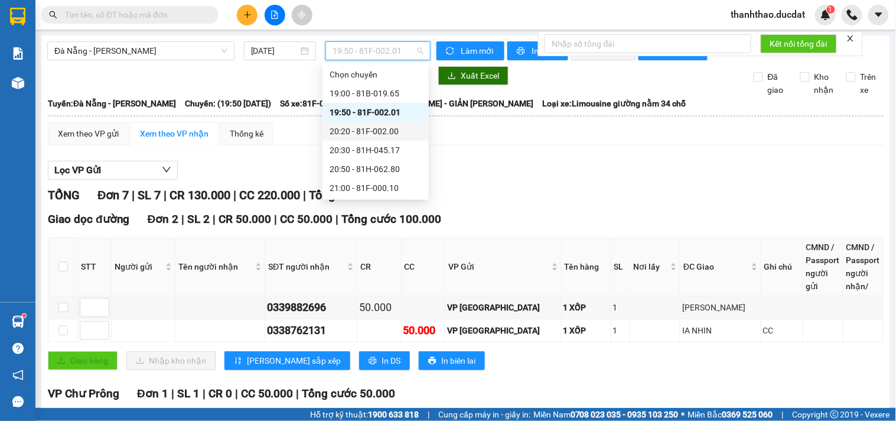
click at [393, 128] on div "20:20 - 81F-002.00" at bounding box center [376, 131] width 92 height 13
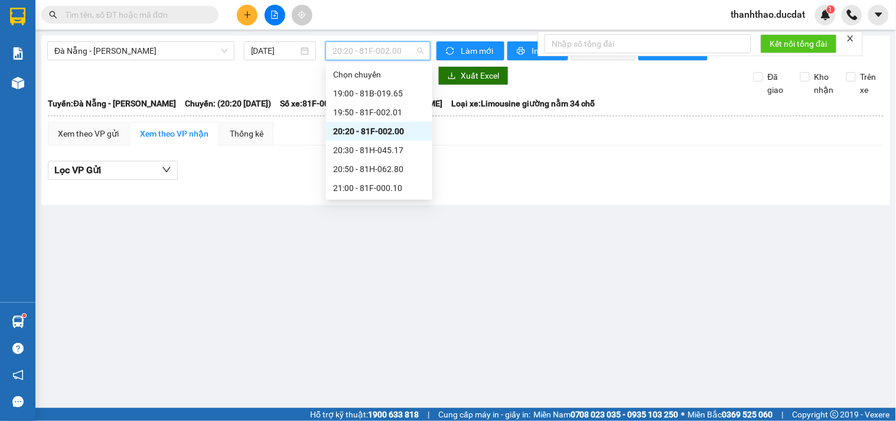
click at [385, 50] on span "20:20 - 81F-002.00" at bounding box center [378, 51] width 91 height 18
click at [389, 147] on div "20:30 - 81H-045.17" at bounding box center [379, 150] width 92 height 13
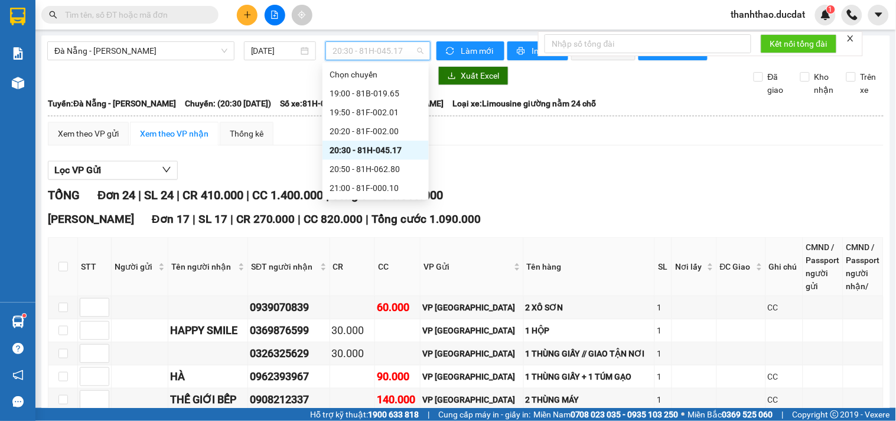
click at [387, 48] on span "20:30 - 81H-045.17" at bounding box center [378, 51] width 91 height 18
click at [402, 169] on div "20:50 - 81H-062.80" at bounding box center [376, 168] width 92 height 13
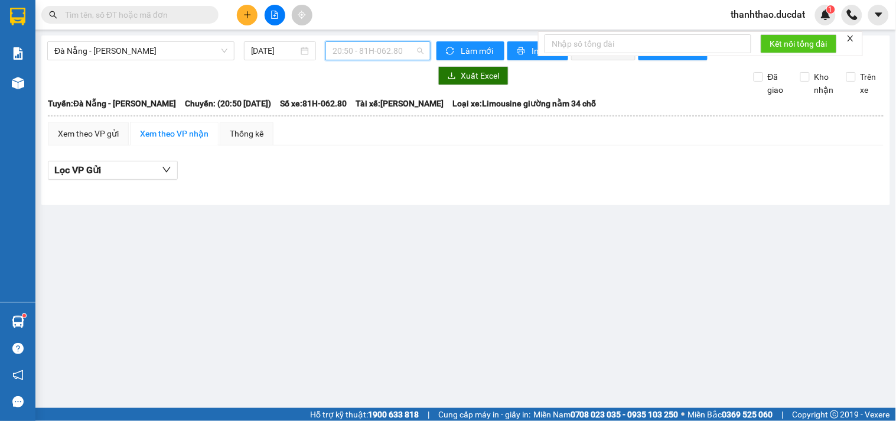
click at [391, 50] on span "20:50 - 81H-062.80" at bounding box center [378, 51] width 91 height 18
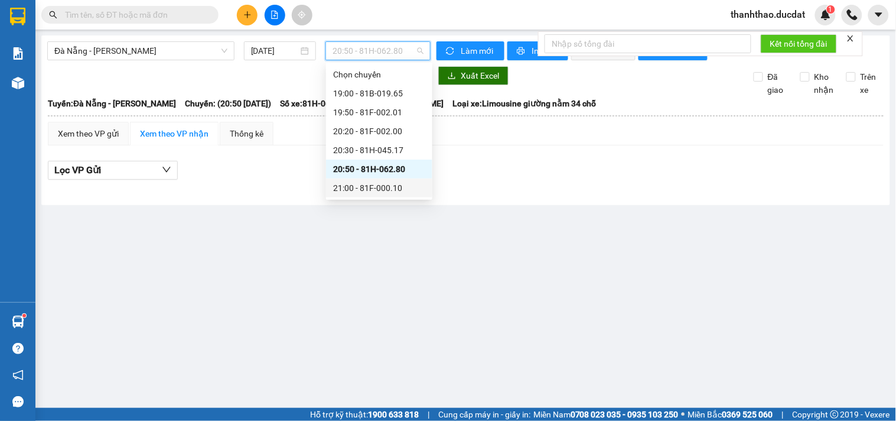
click at [399, 180] on div "21:00 - 81F-000.10" at bounding box center [379, 187] width 106 height 19
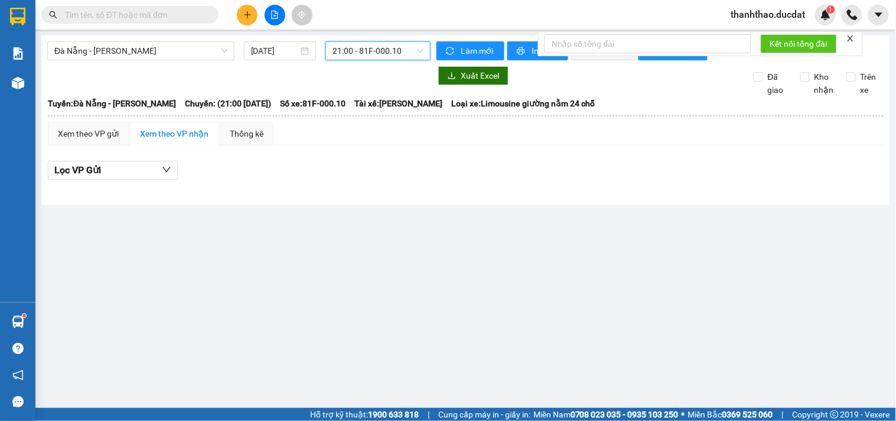
click at [390, 50] on span "21:00 - 81F-000.10" at bounding box center [378, 51] width 91 height 18
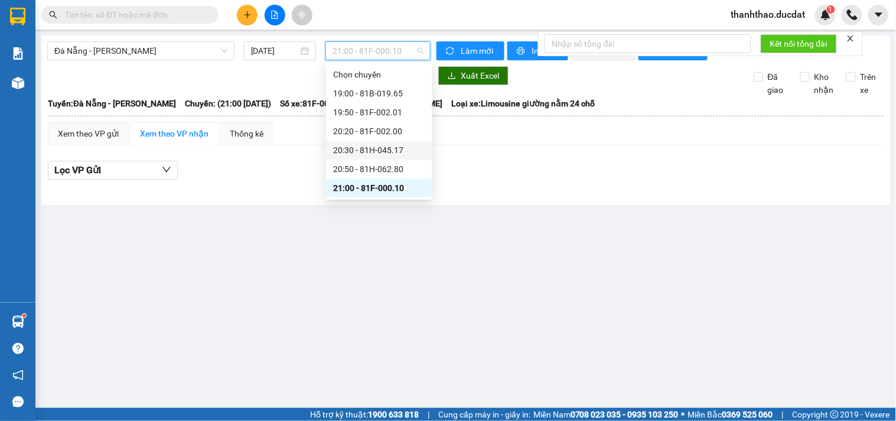
click at [411, 154] on div "20:30 - 81H-045.17" at bounding box center [379, 150] width 92 height 13
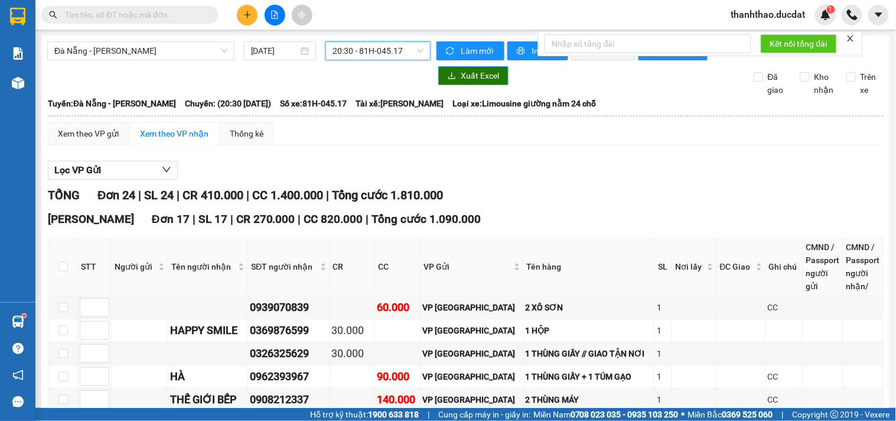
click at [461, 82] on span "Xuất Excel" at bounding box center [480, 75] width 38 height 13
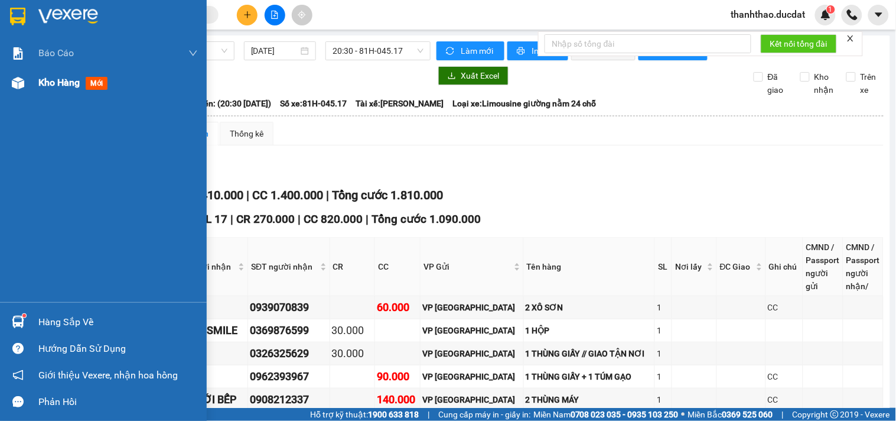
click at [62, 83] on span "Kho hàng" at bounding box center [58, 82] width 41 height 11
